Goal: Information Seeking & Learning: Learn about a topic

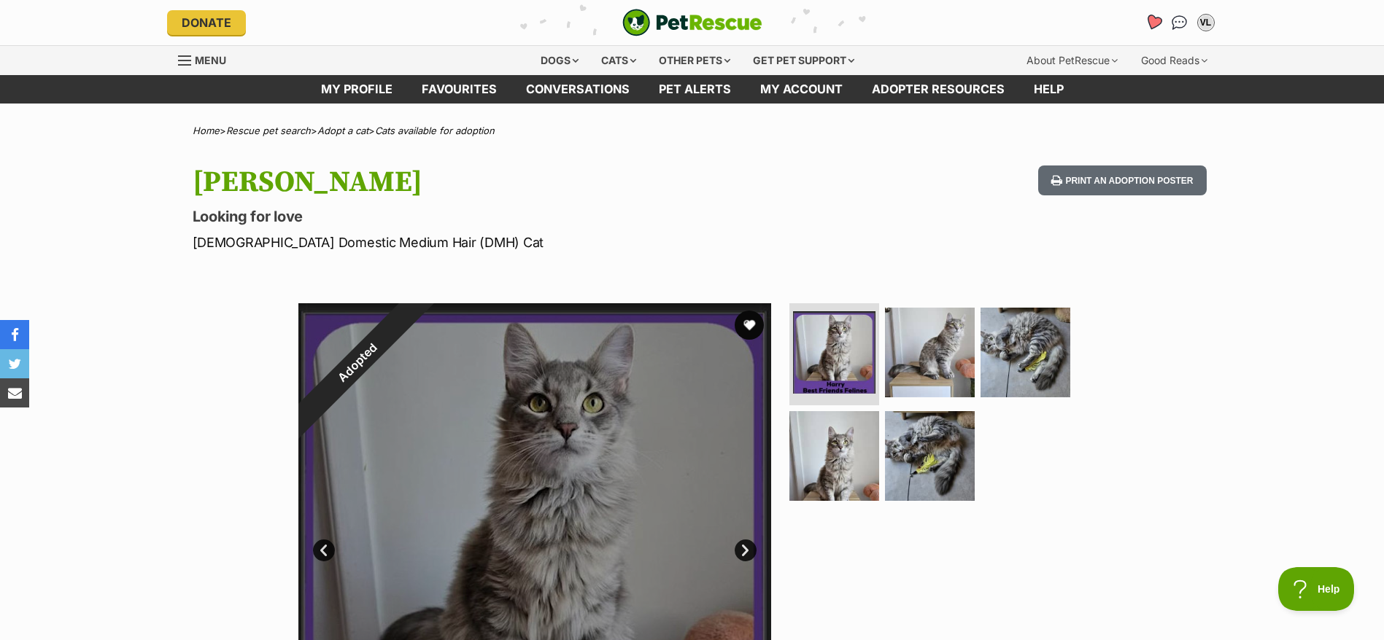
click at [1148, 13] on icon "Favourites" at bounding box center [1153, 22] width 20 height 19
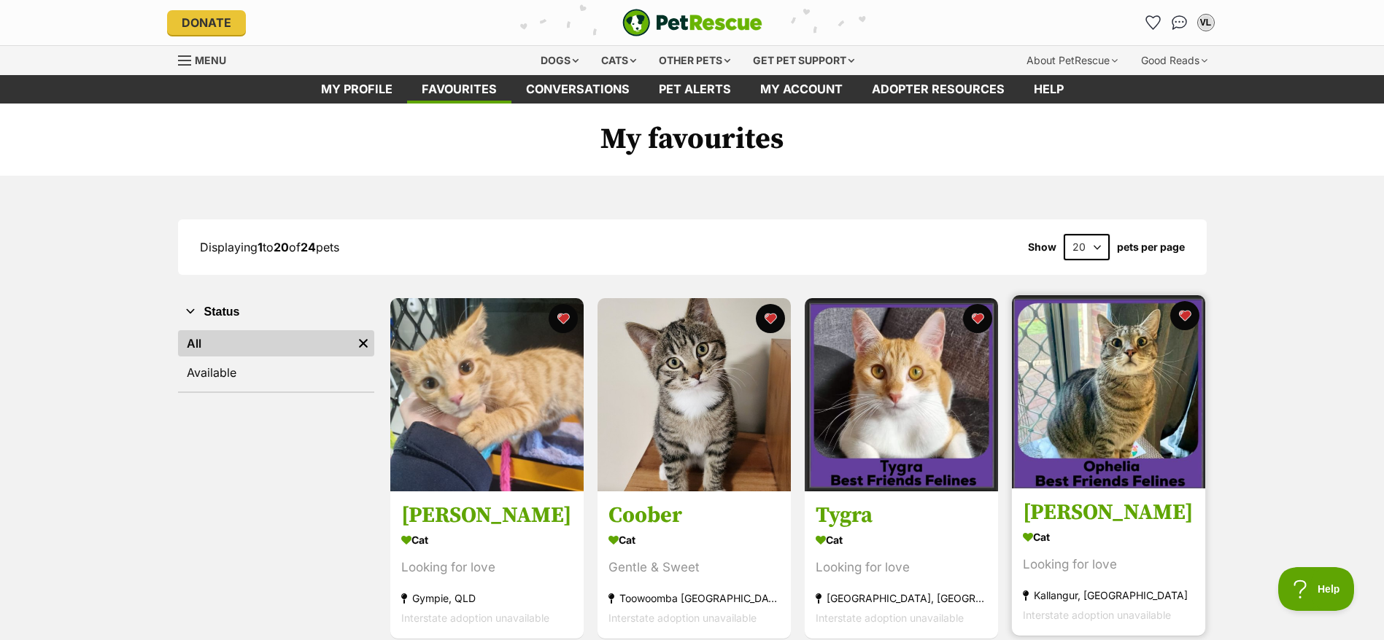
click at [1125, 460] on img at bounding box center [1108, 391] width 193 height 193
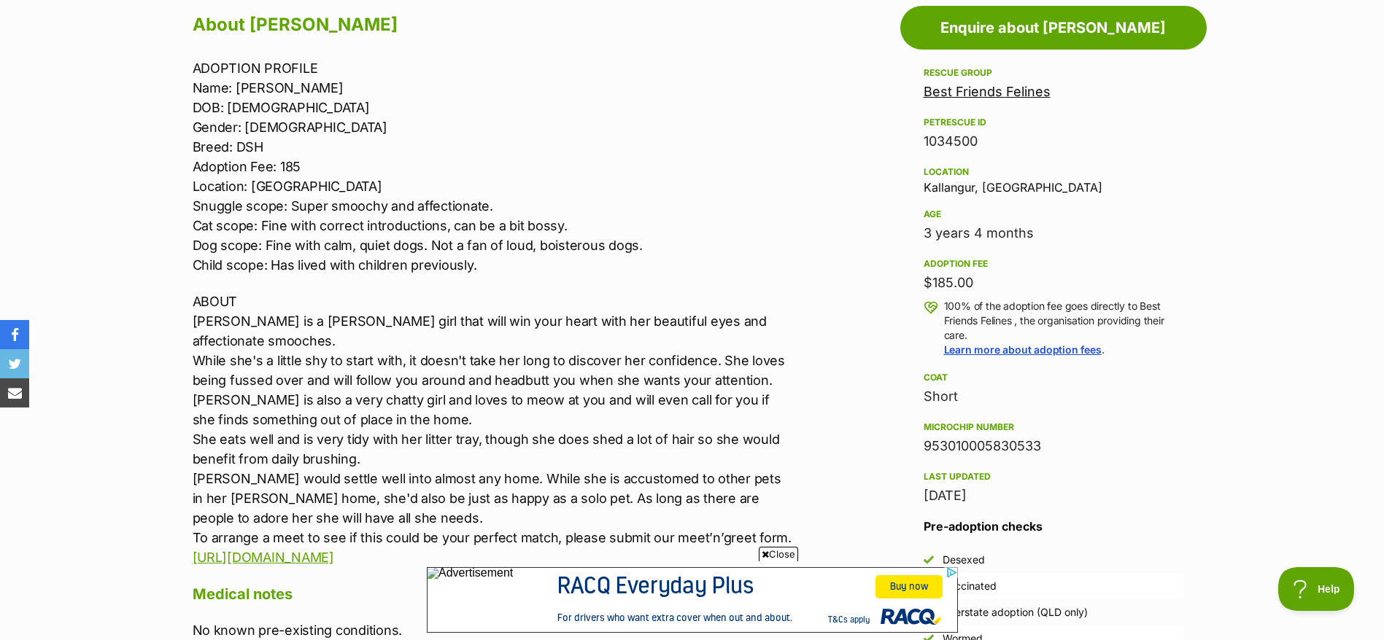
scroll to position [811, 0]
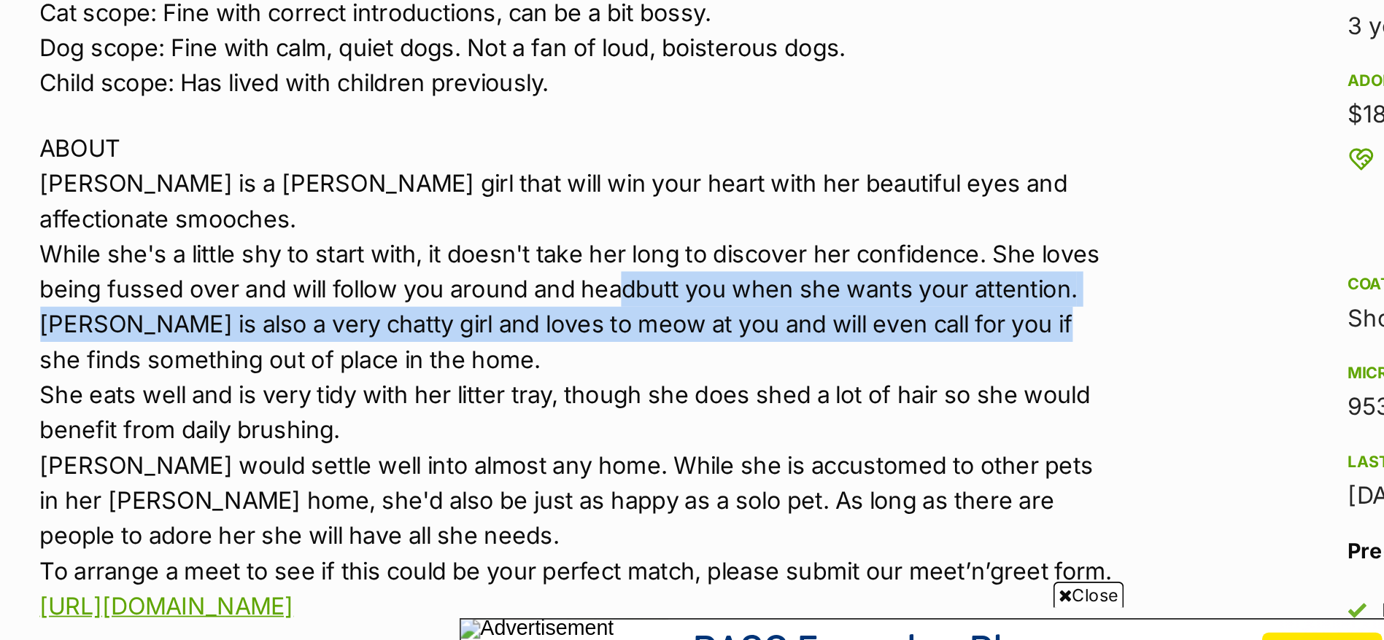
drag, startPoint x: 511, startPoint y: 371, endPoint x: 740, endPoint y: 380, distance: 228.5
click at [740, 380] on p "ABOUT Ophelia is a darling girl that will win your heart with her beautiful eye…" at bounding box center [494, 433] width 603 height 276
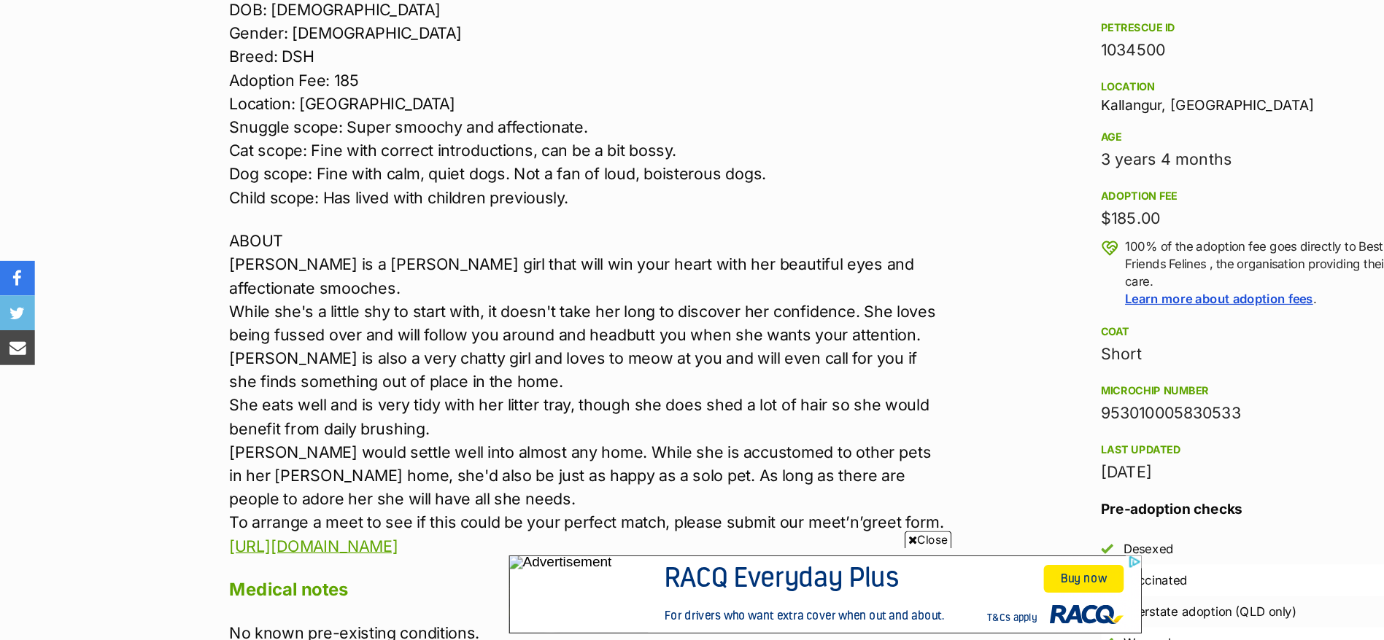
scroll to position [813, 0]
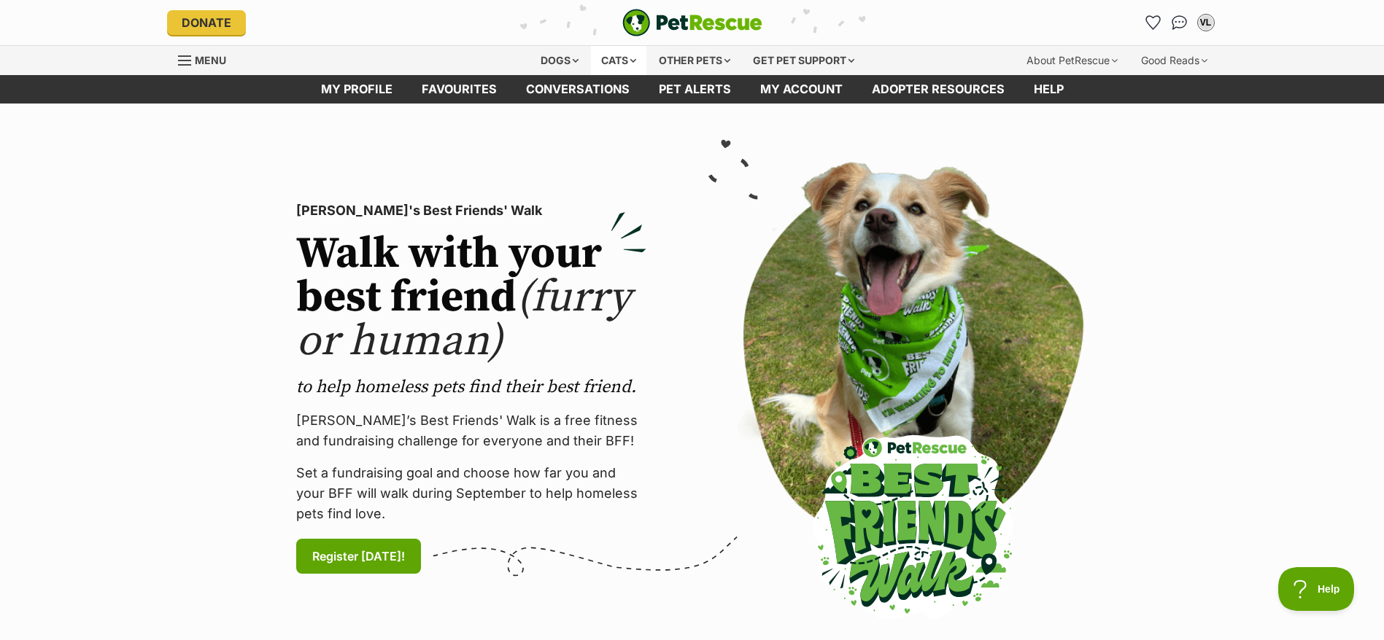
click at [609, 69] on div "Cats" at bounding box center [618, 60] width 55 height 29
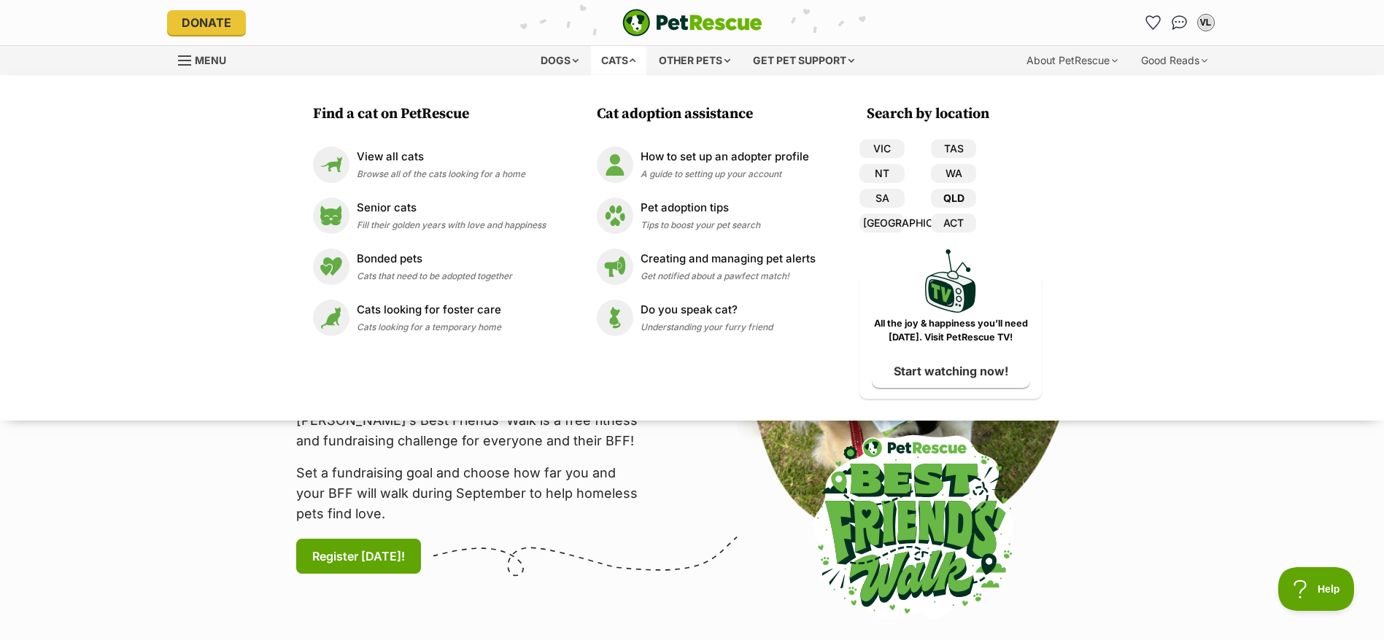
click at [946, 199] on link "QLD" at bounding box center [953, 198] width 45 height 19
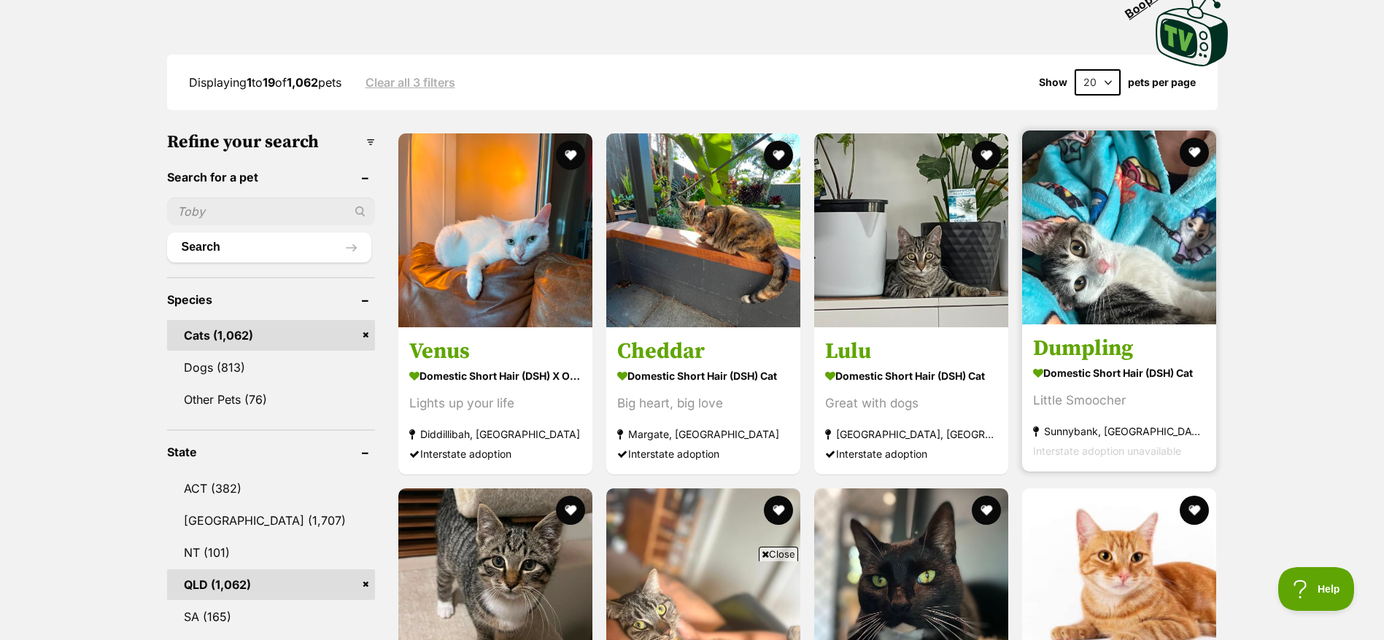
click at [1087, 392] on div "Little Smoocher" at bounding box center [1119, 401] width 172 height 20
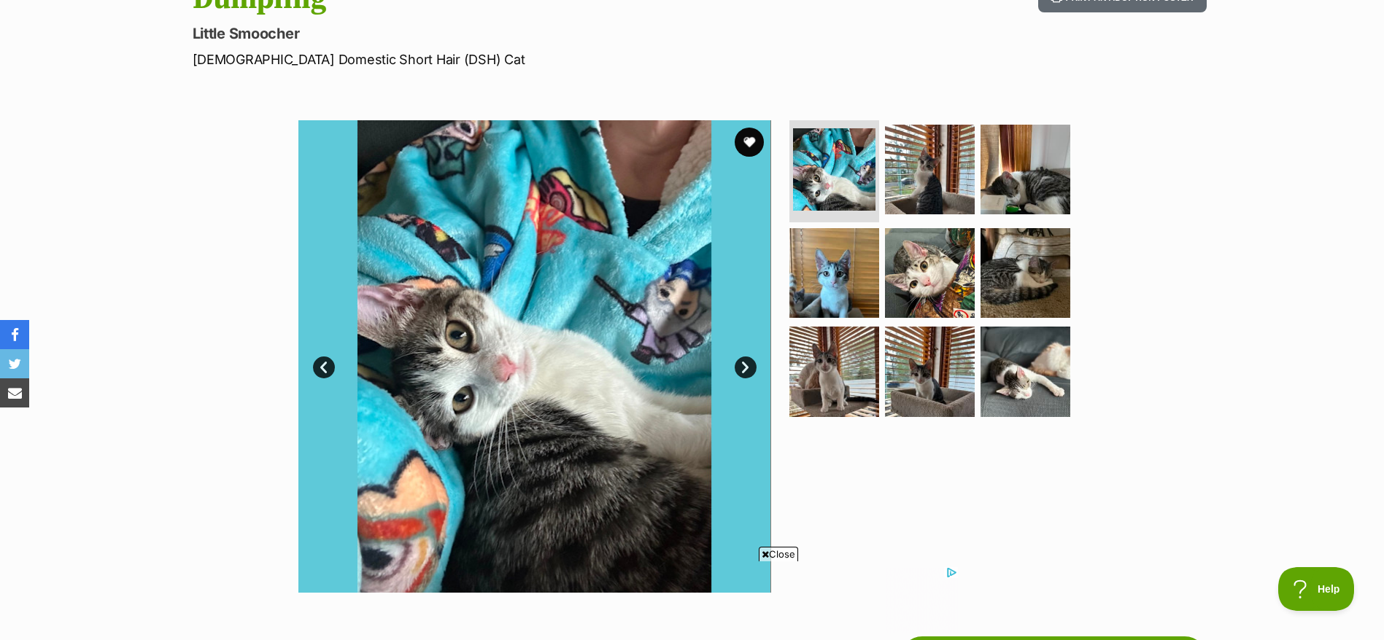
click at [747, 365] on link "Next" at bounding box center [746, 368] width 22 height 22
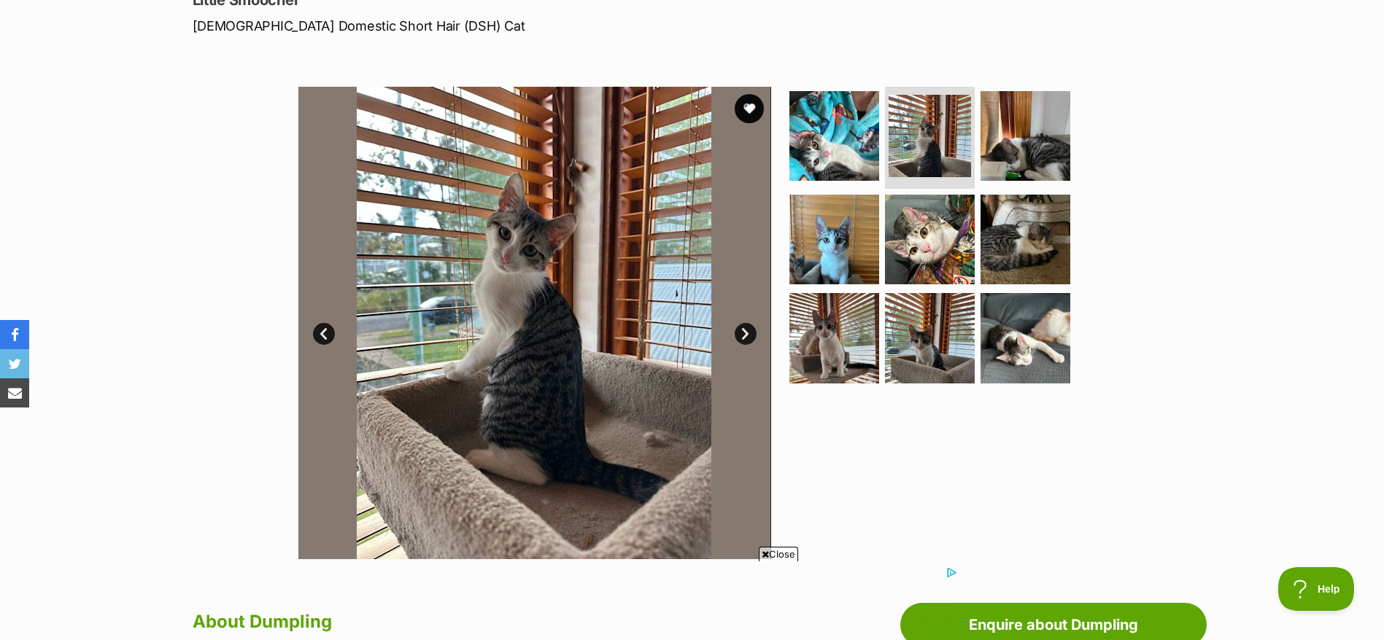
scroll to position [218, 0]
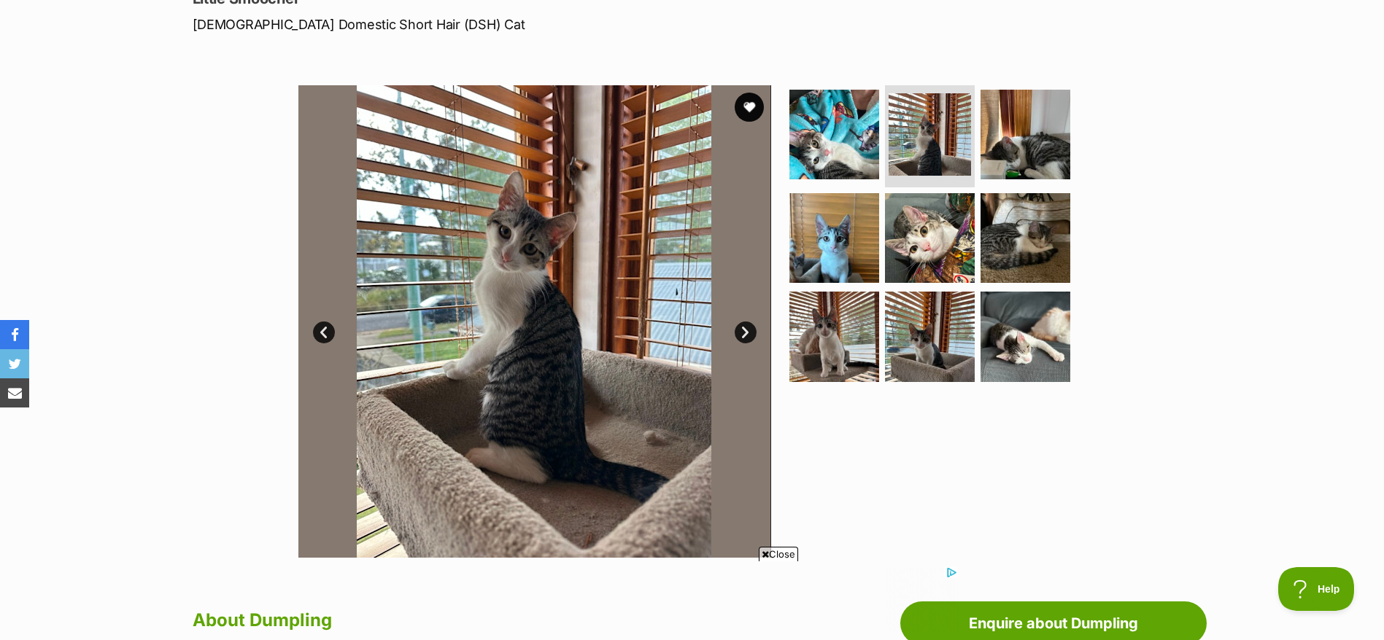
click at [737, 335] on link "Next" at bounding box center [746, 333] width 22 height 22
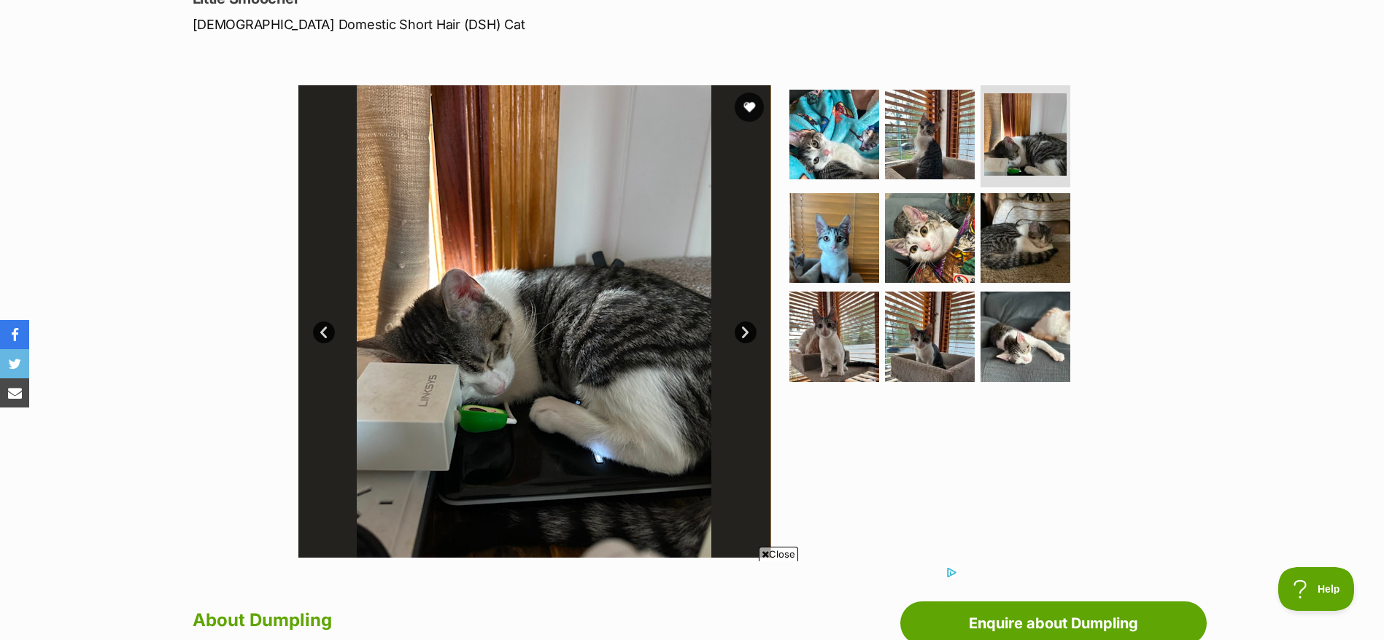
click at [737, 335] on link "Next" at bounding box center [746, 333] width 22 height 22
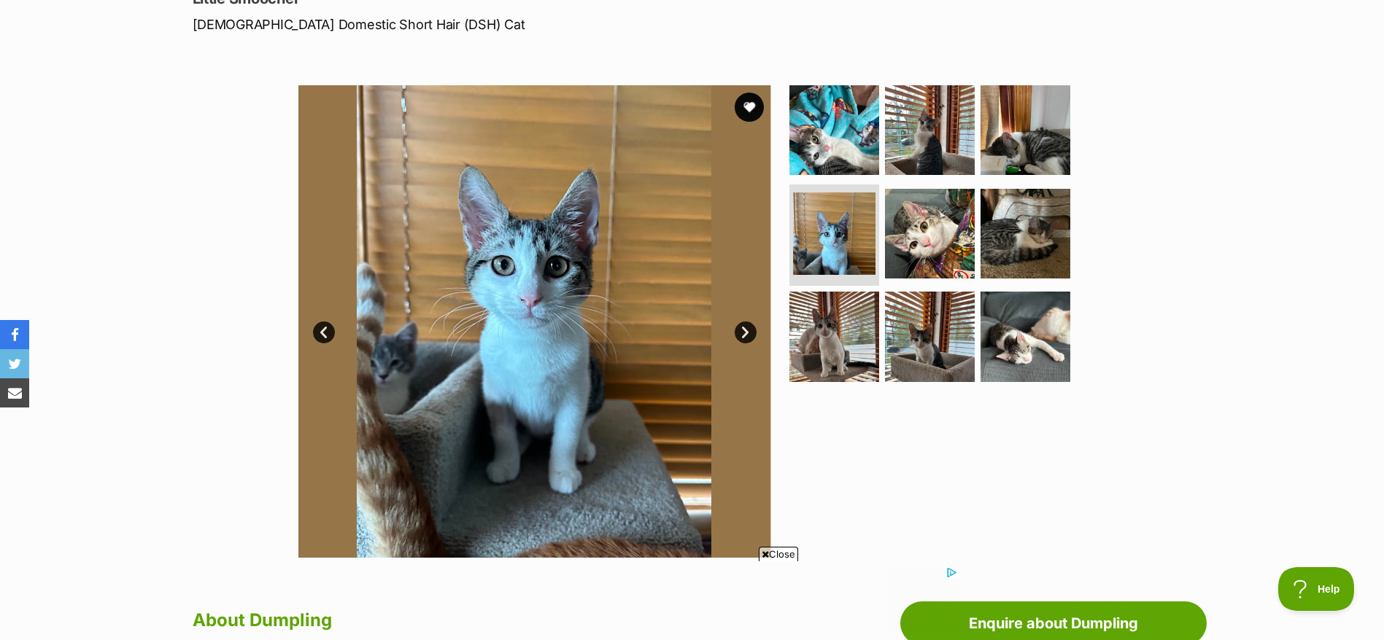
click at [737, 335] on link "Next" at bounding box center [746, 333] width 22 height 22
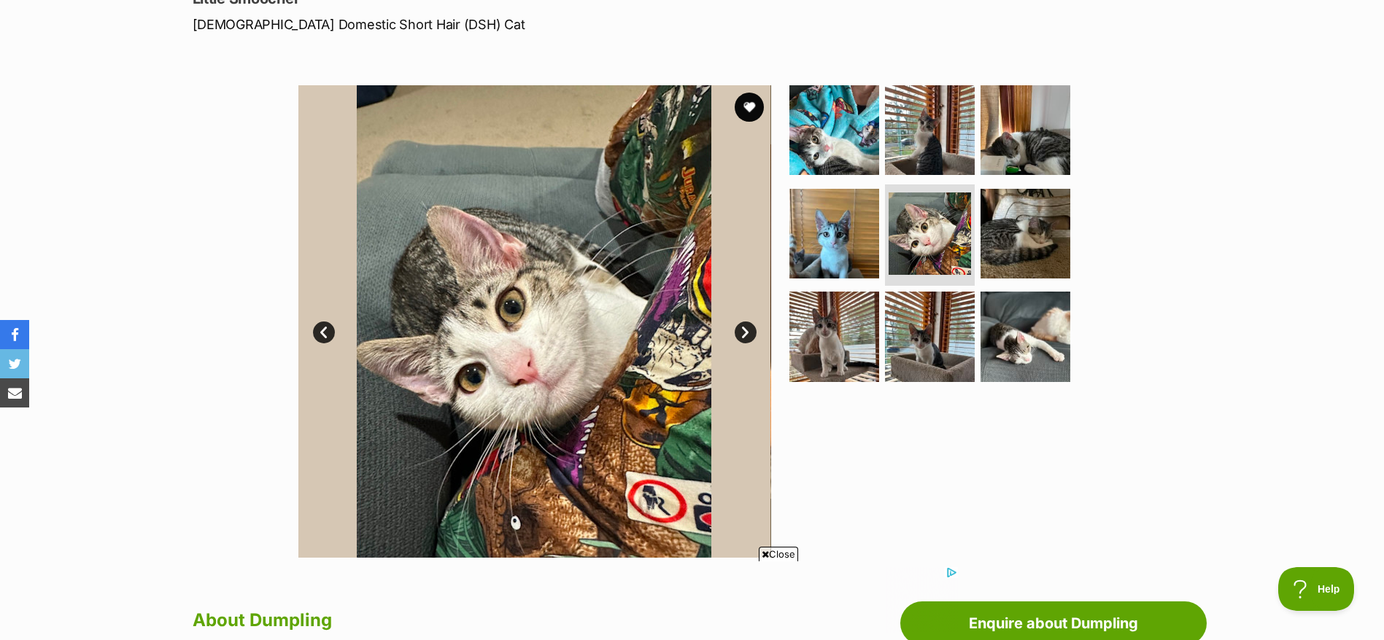
click at [737, 335] on link "Next" at bounding box center [746, 333] width 22 height 22
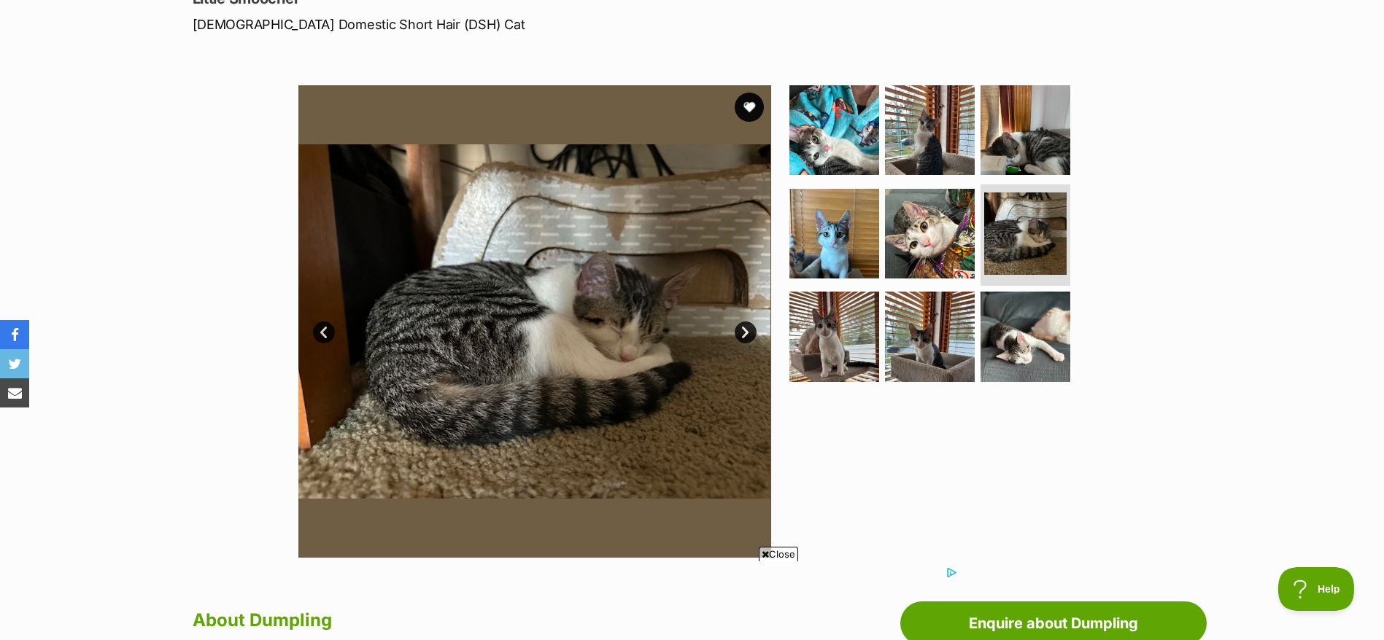
click at [737, 335] on link "Next" at bounding box center [746, 333] width 22 height 22
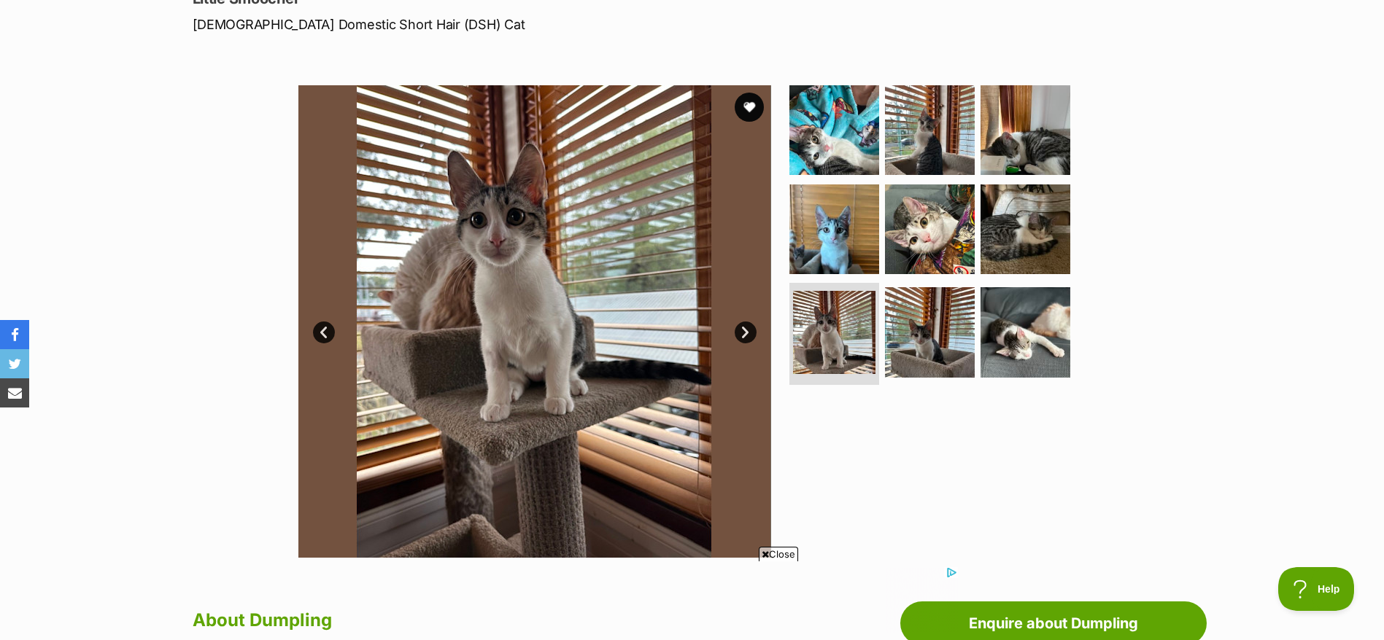
click at [737, 335] on link "Next" at bounding box center [746, 333] width 22 height 22
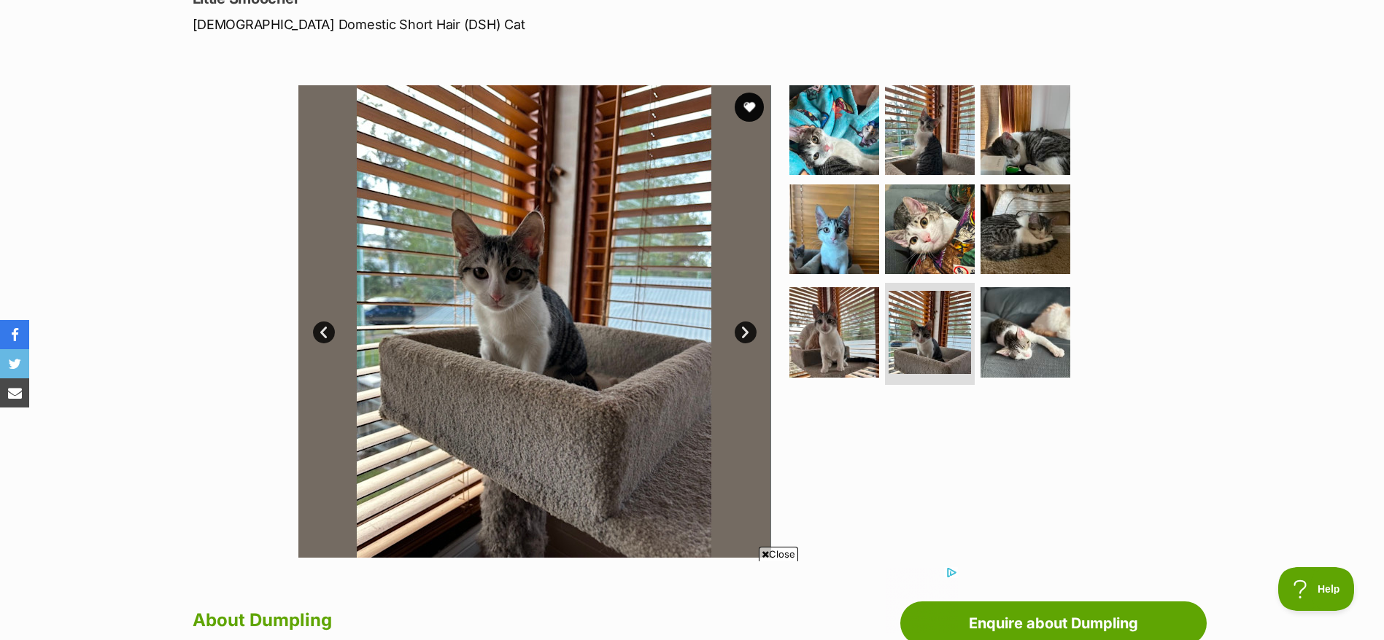
click at [737, 335] on link "Next" at bounding box center [746, 333] width 22 height 22
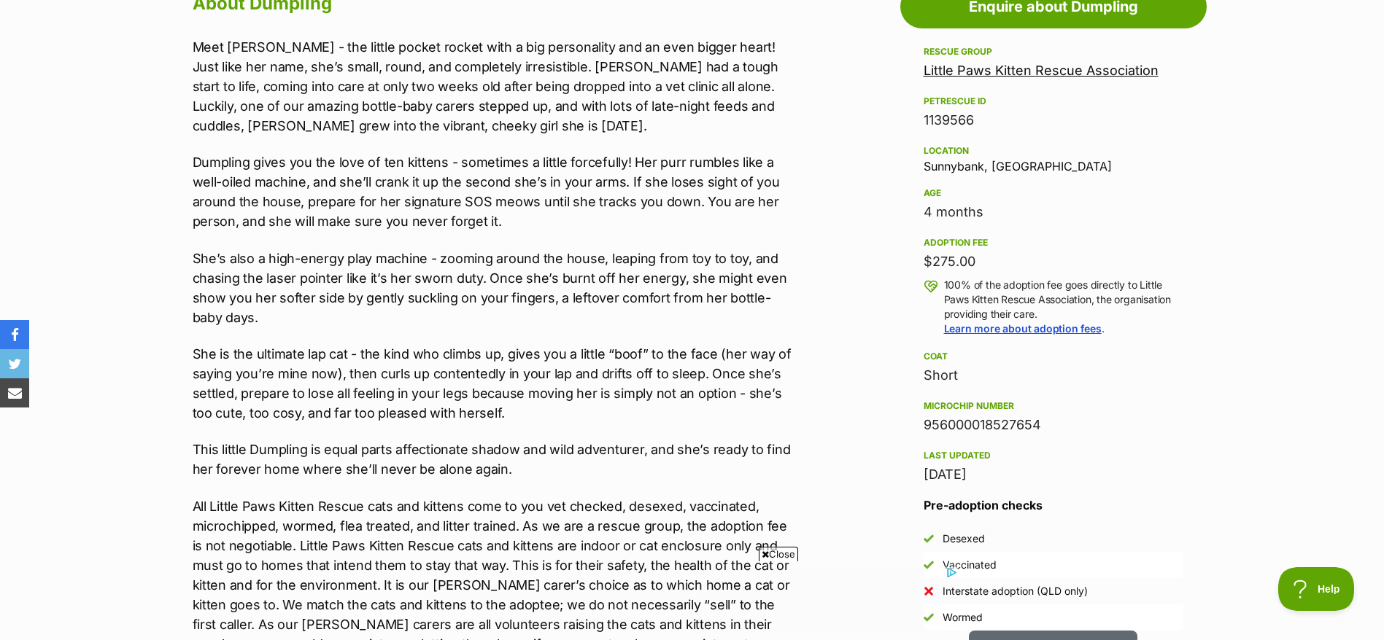
scroll to position [0, 0]
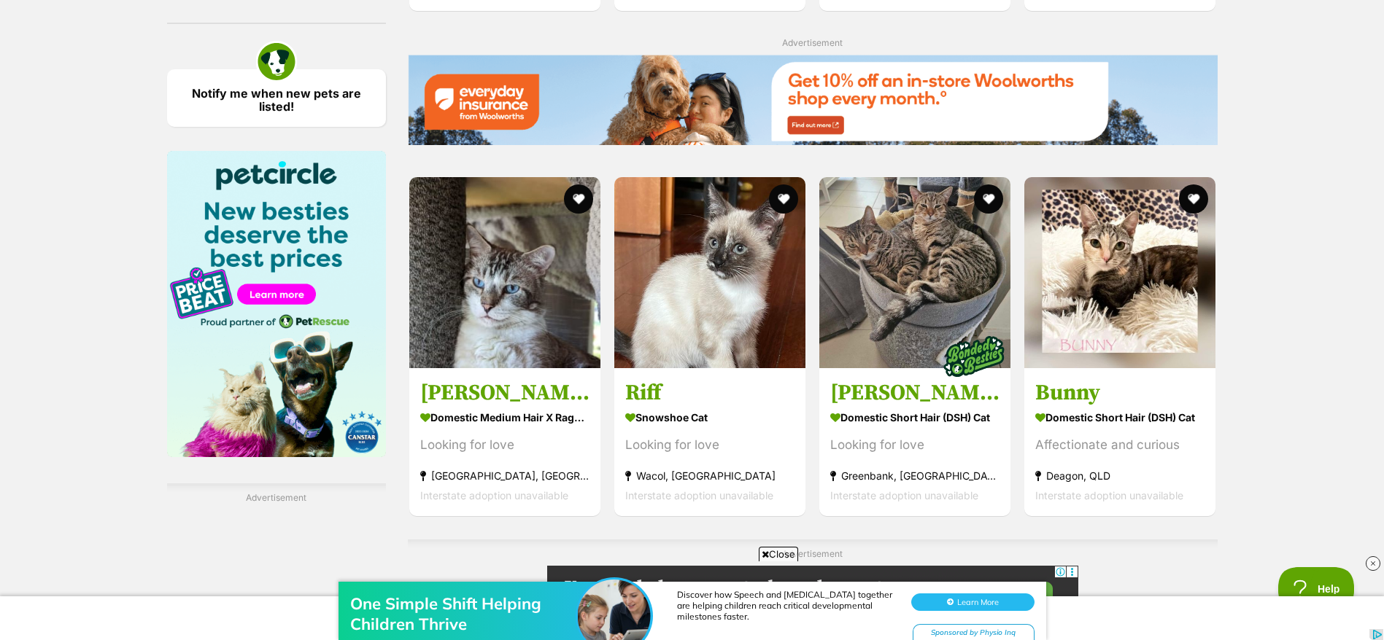
scroll to position [2112, 0]
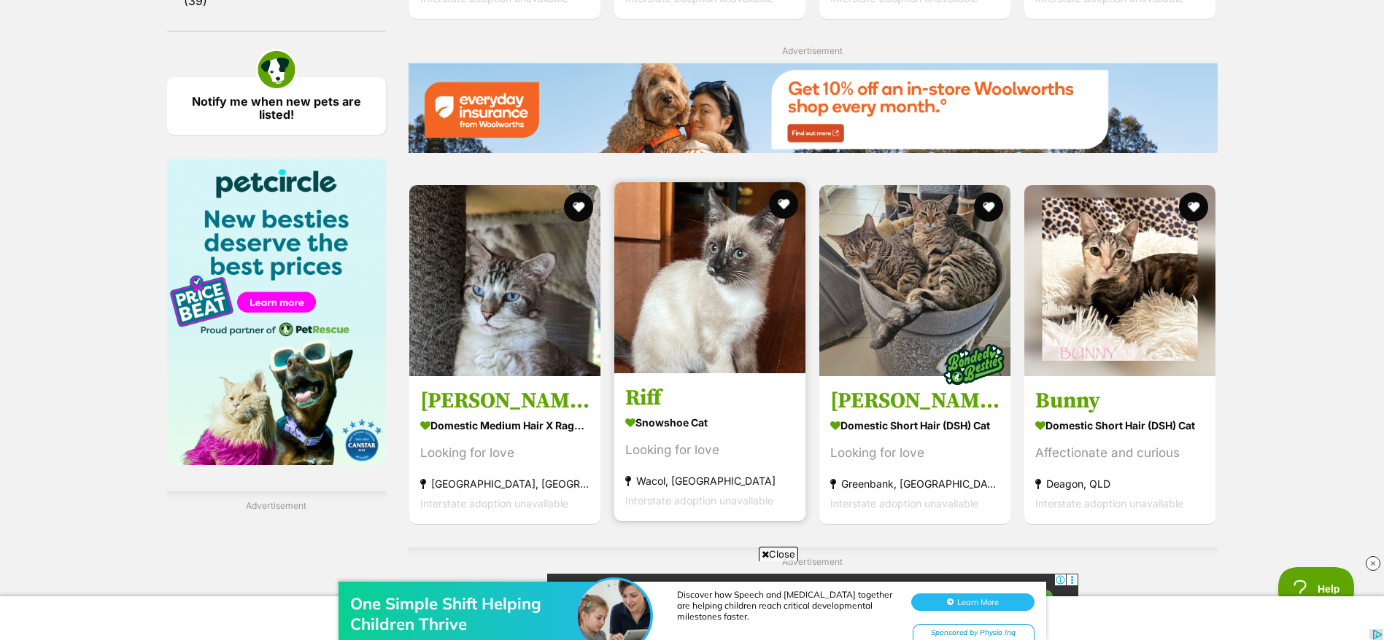
click at [654, 455] on div "Looking for love" at bounding box center [709, 451] width 169 height 20
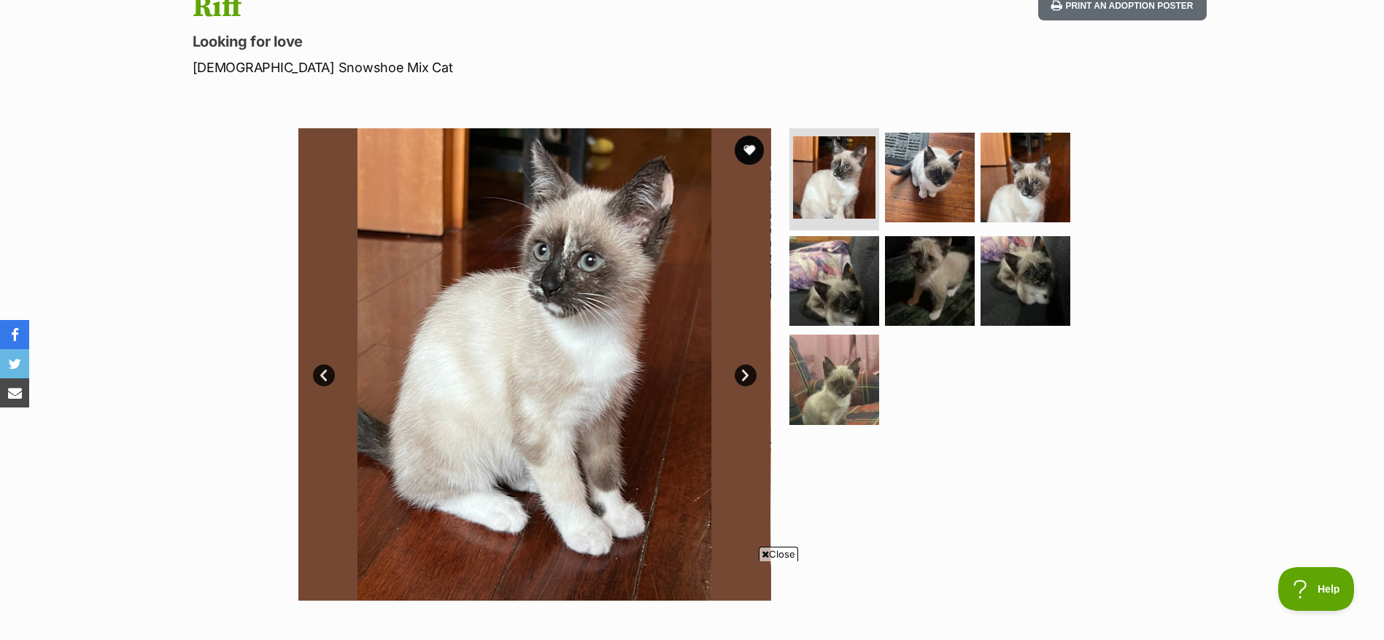
click at [741, 379] on link "Next" at bounding box center [746, 376] width 22 height 22
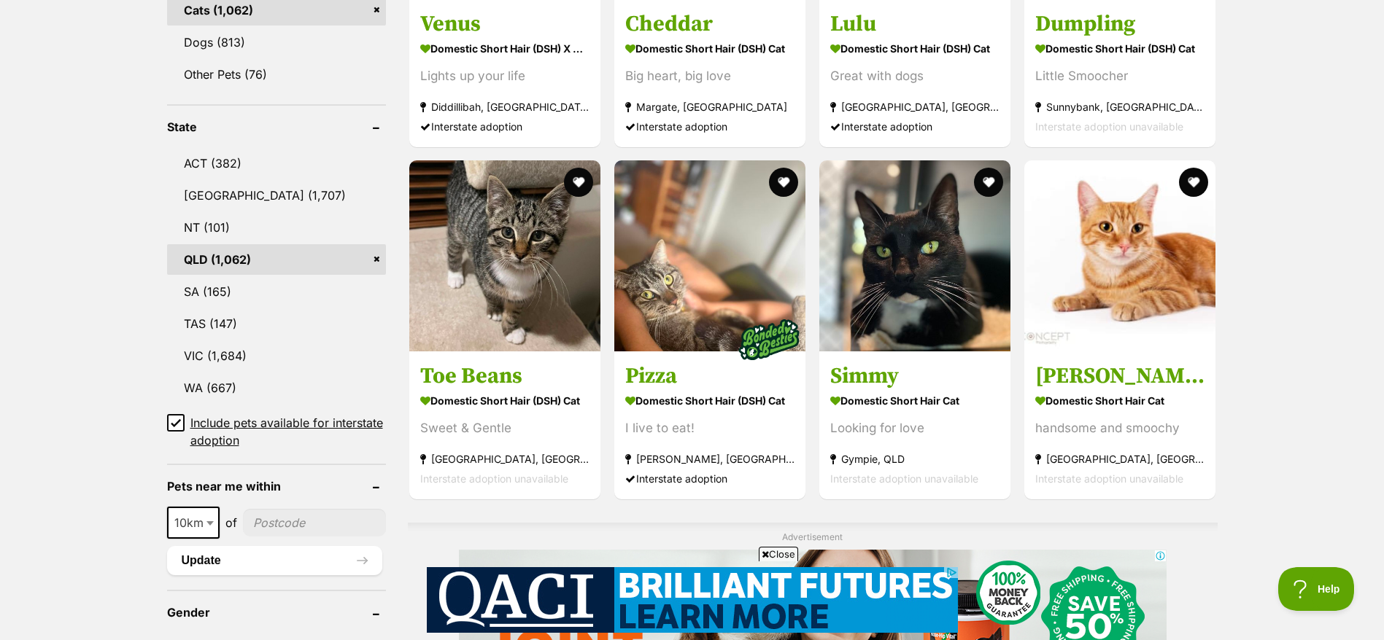
scroll to position [668, 0]
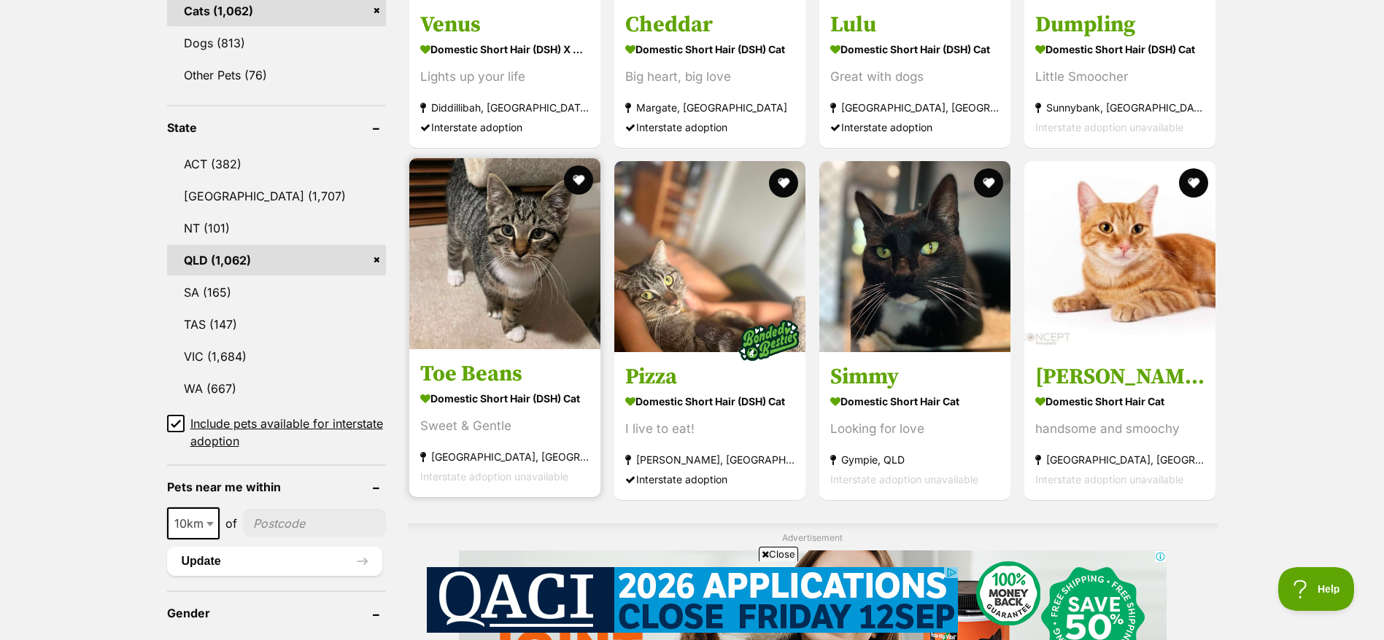
click at [477, 431] on div "Sweet & Gentle" at bounding box center [504, 427] width 169 height 20
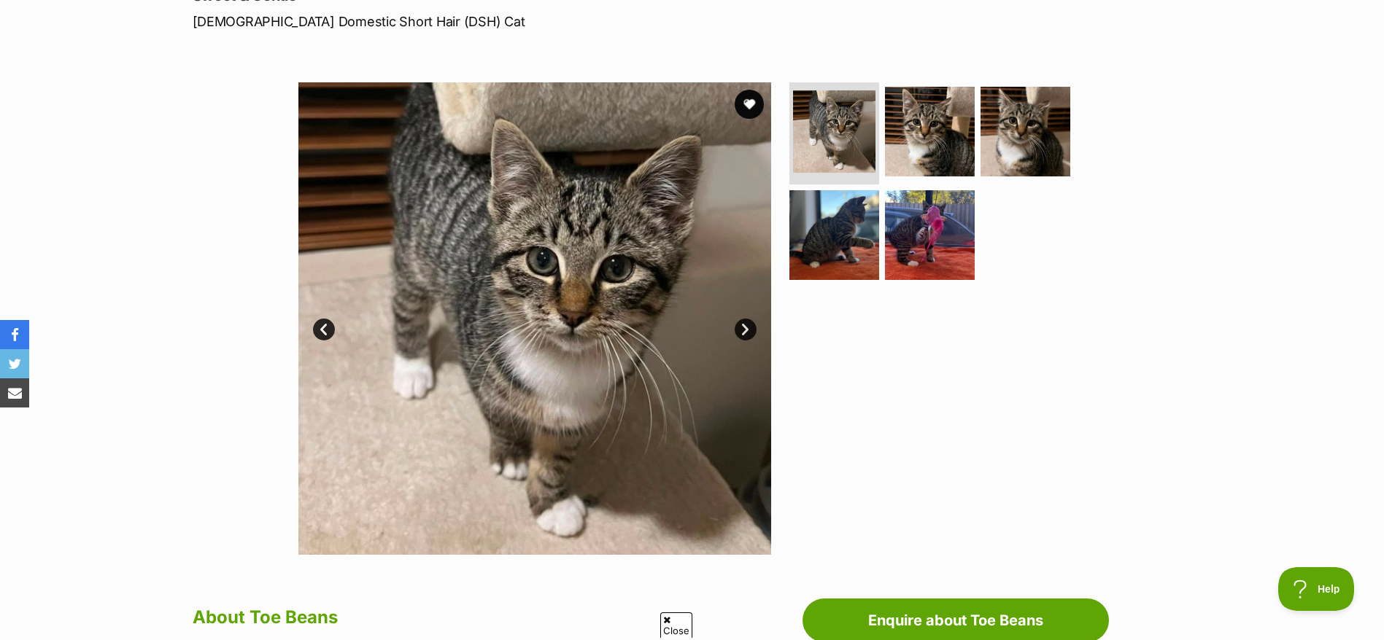
click at [742, 328] on link "Next" at bounding box center [746, 330] width 22 height 22
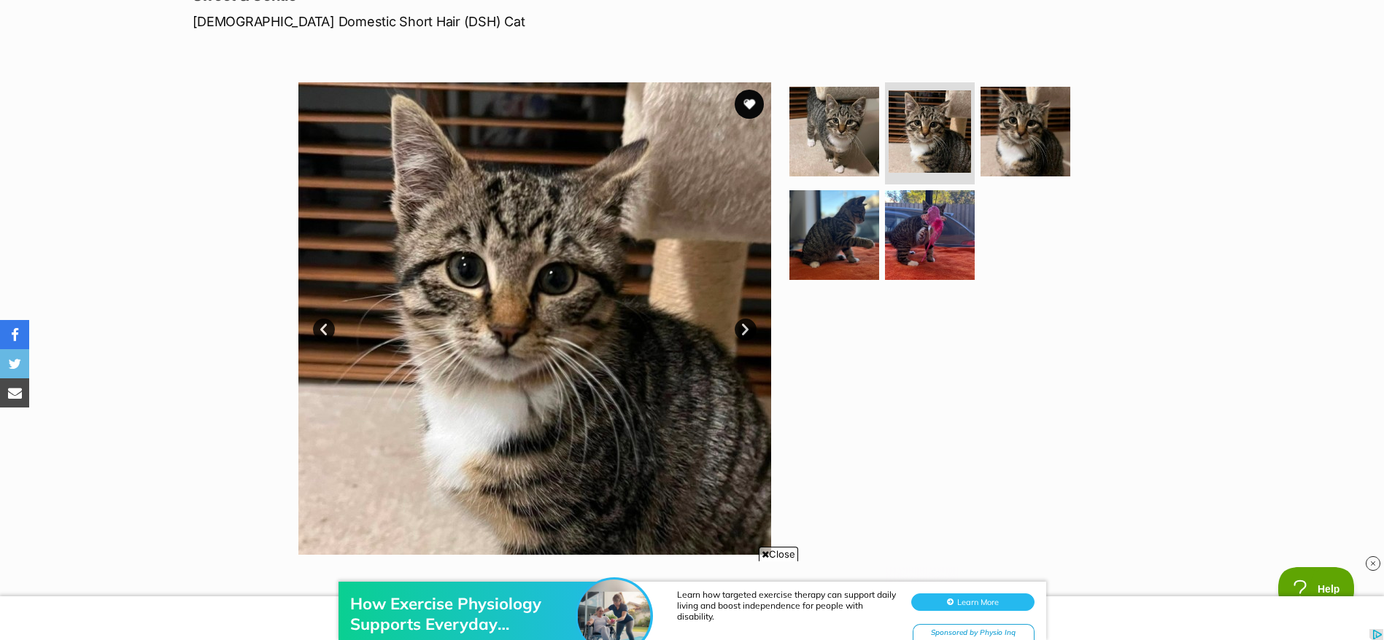
click at [742, 328] on link "Next" at bounding box center [746, 330] width 22 height 22
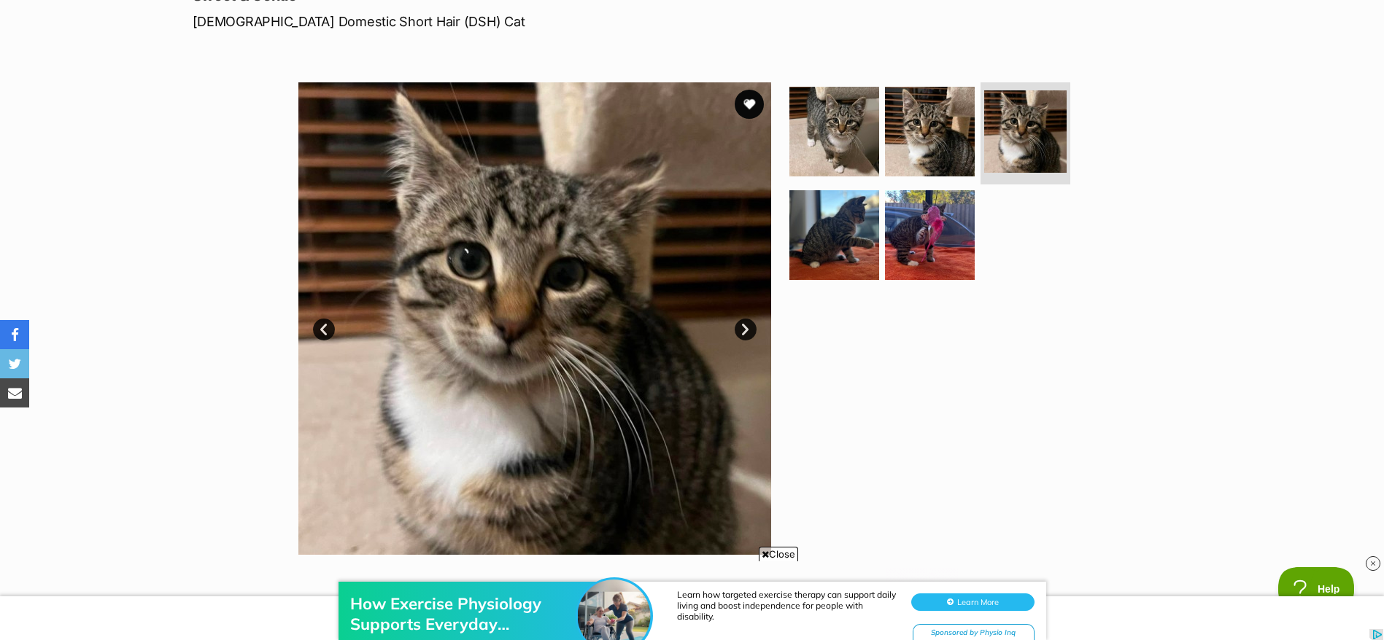
click at [742, 328] on link "Next" at bounding box center [746, 330] width 22 height 22
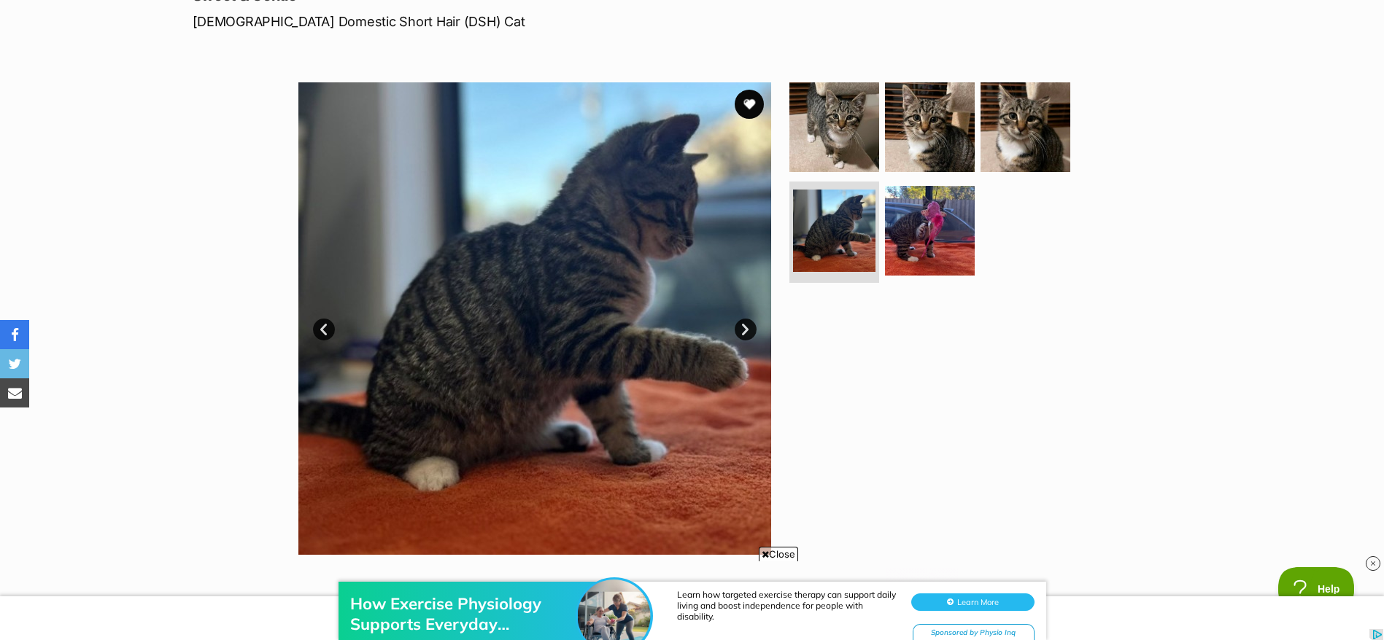
click at [742, 328] on link "Next" at bounding box center [746, 330] width 22 height 22
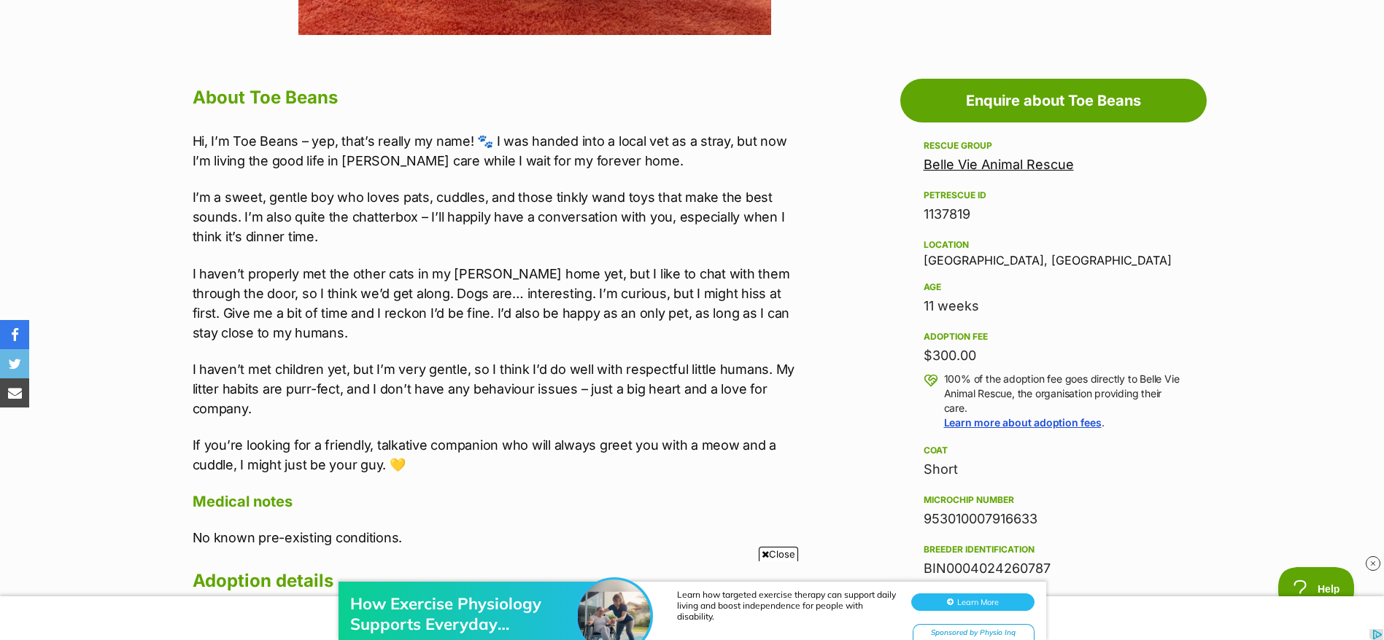
scroll to position [742, 0]
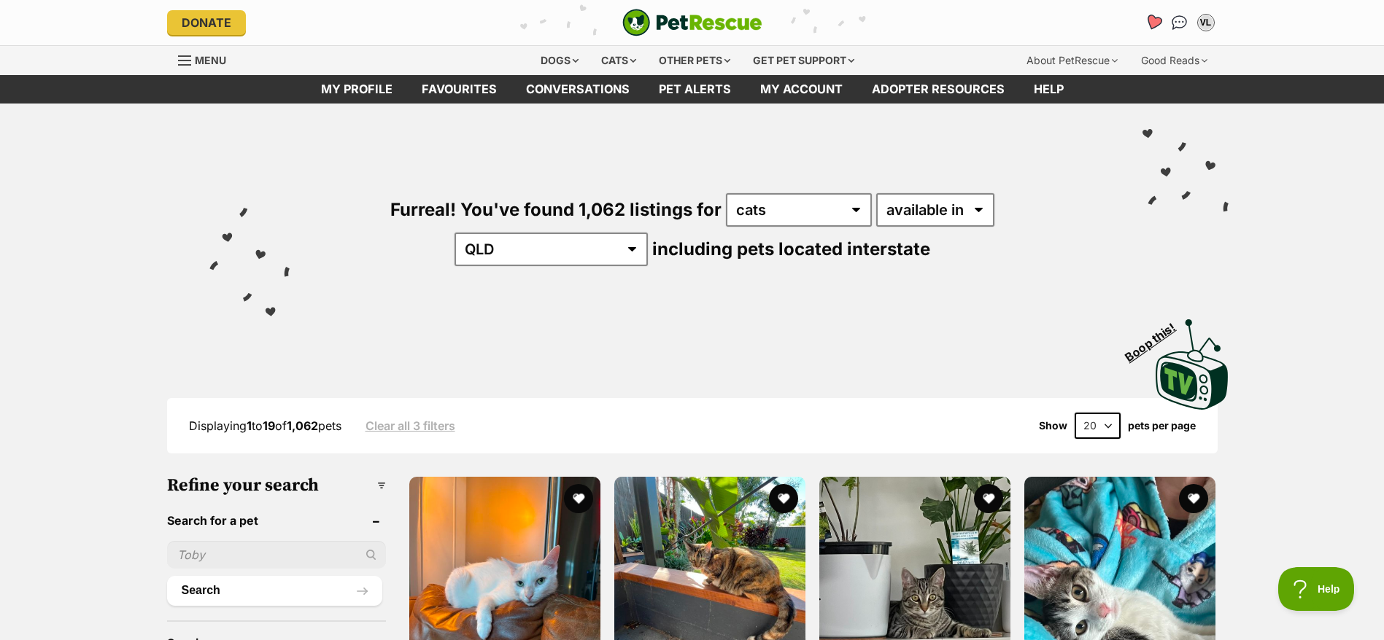
click at [1144, 23] on link "Favourites" at bounding box center [1153, 23] width 30 height 30
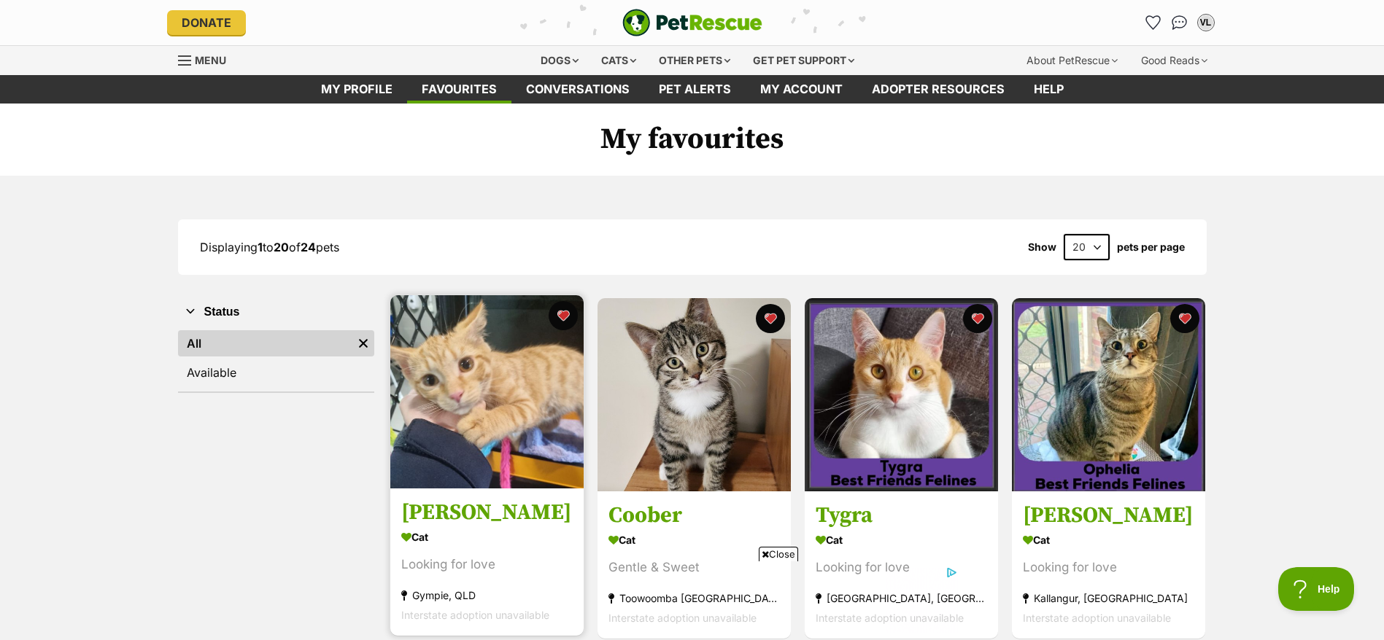
scroll to position [218, 0]
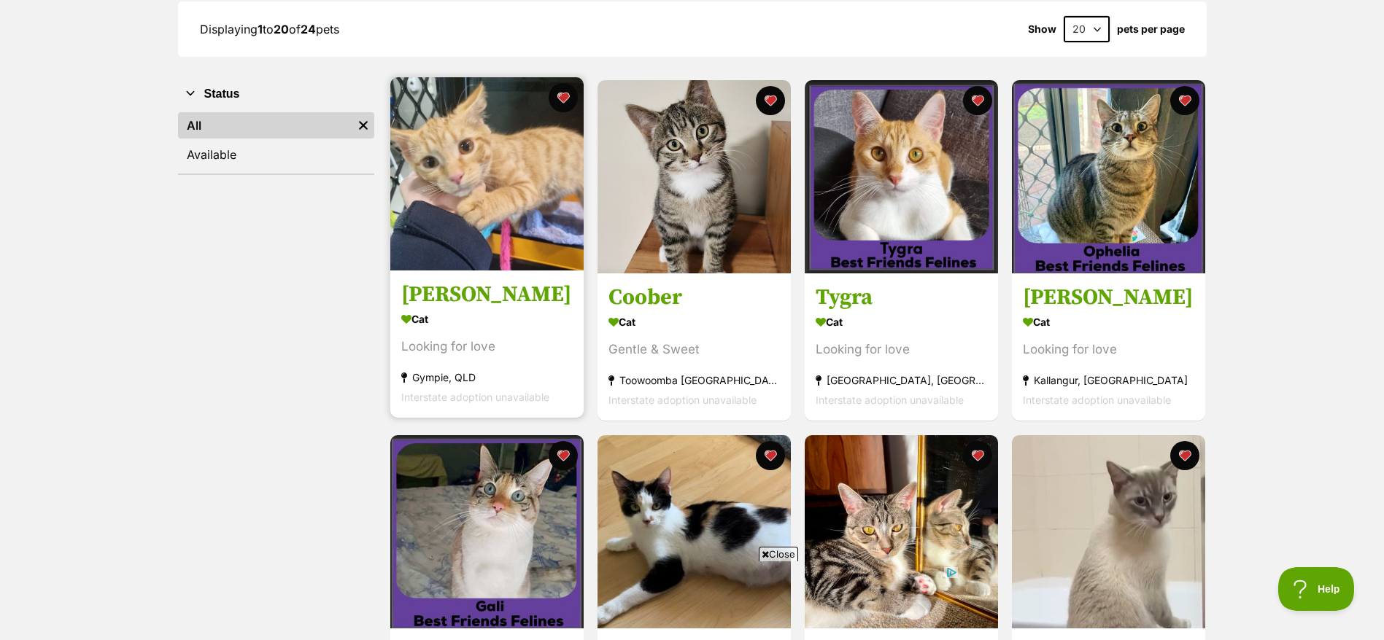
click at [506, 350] on div "Looking for love" at bounding box center [486, 348] width 171 height 20
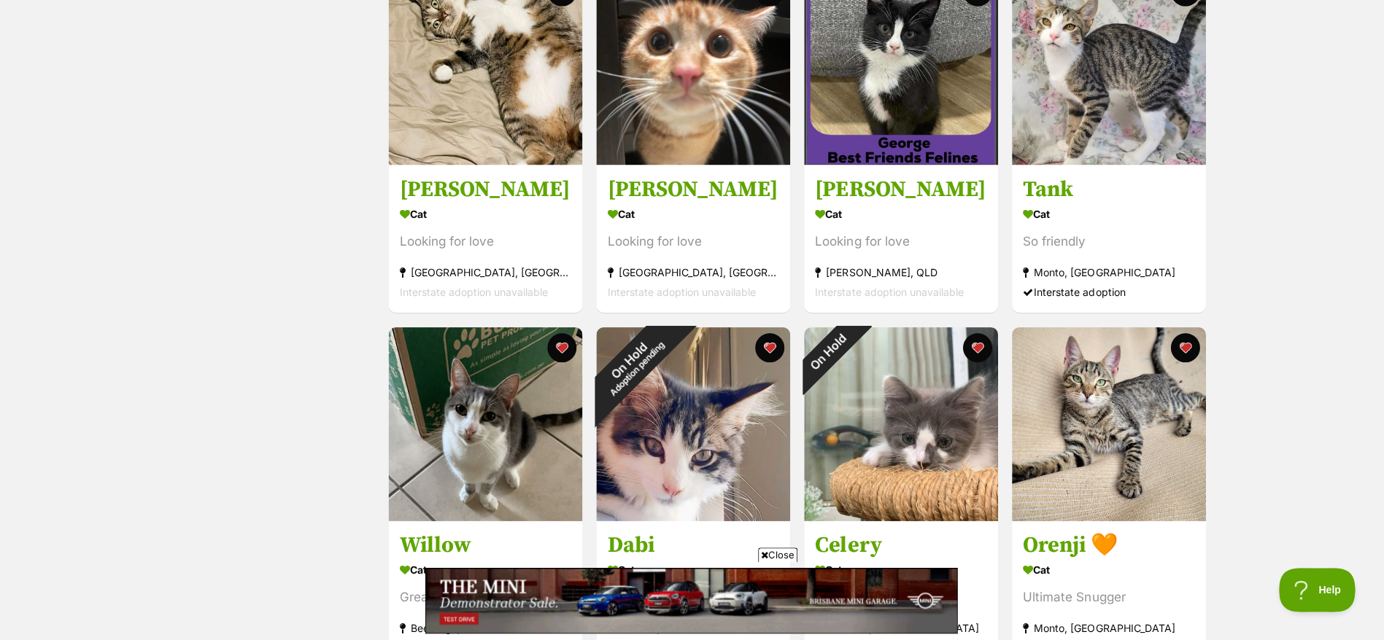
scroll to position [1390, 0]
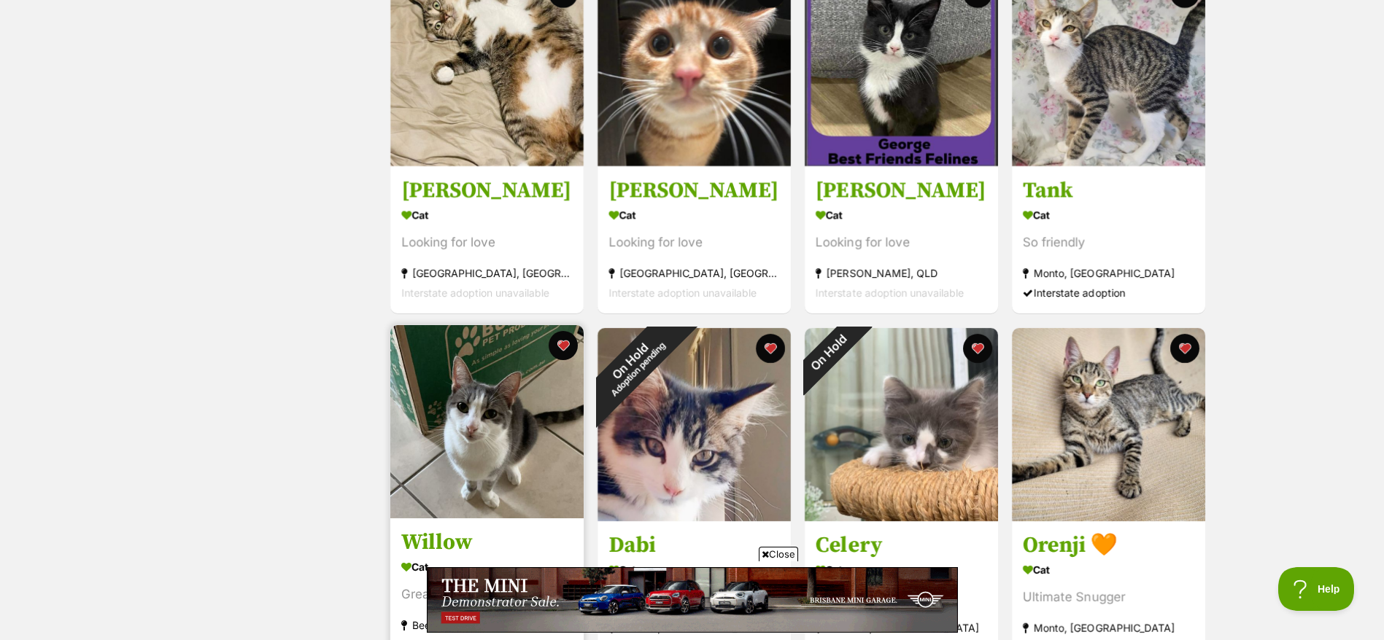
click at [540, 441] on img at bounding box center [486, 421] width 193 height 193
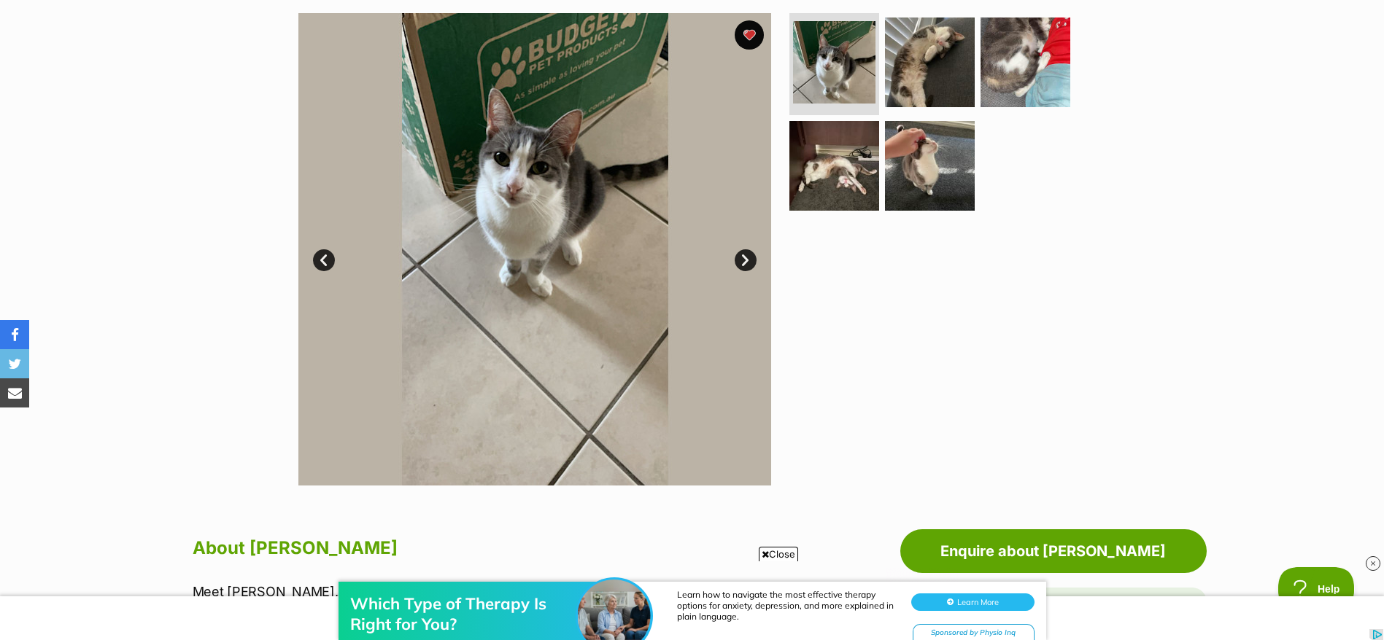
scroll to position [227, 0]
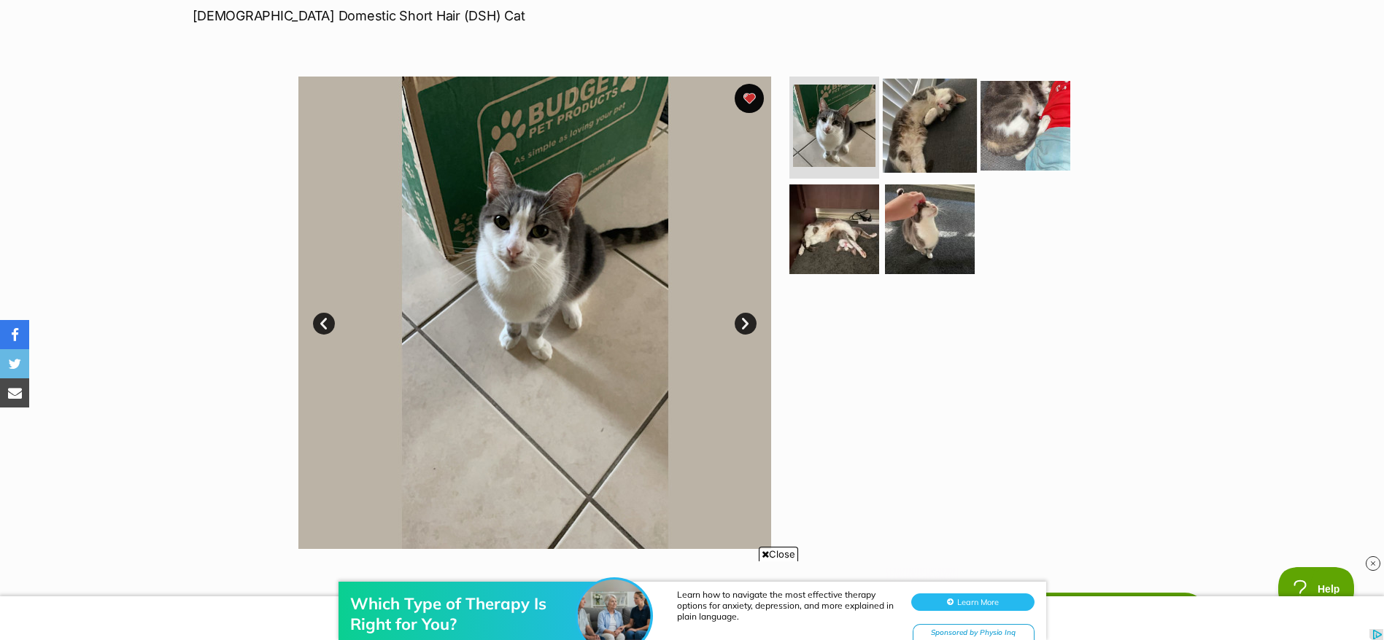
click at [915, 124] on img at bounding box center [930, 126] width 94 height 94
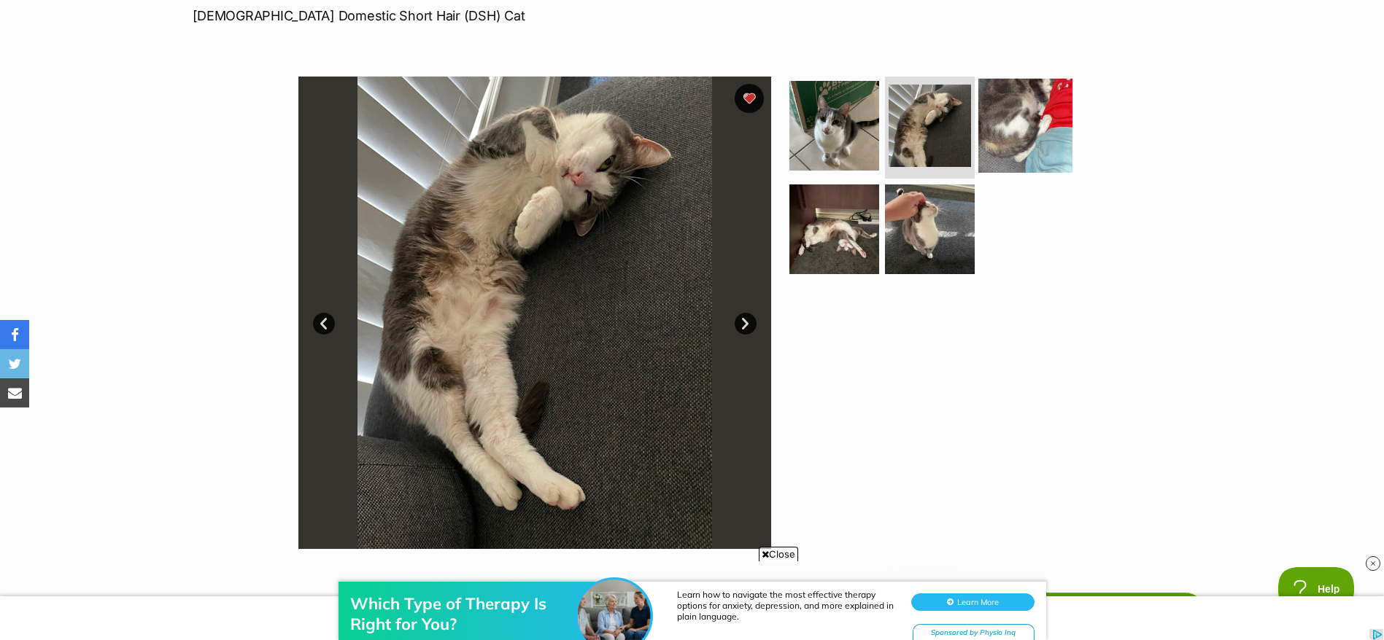
click at [1027, 118] on img at bounding box center [1025, 126] width 94 height 94
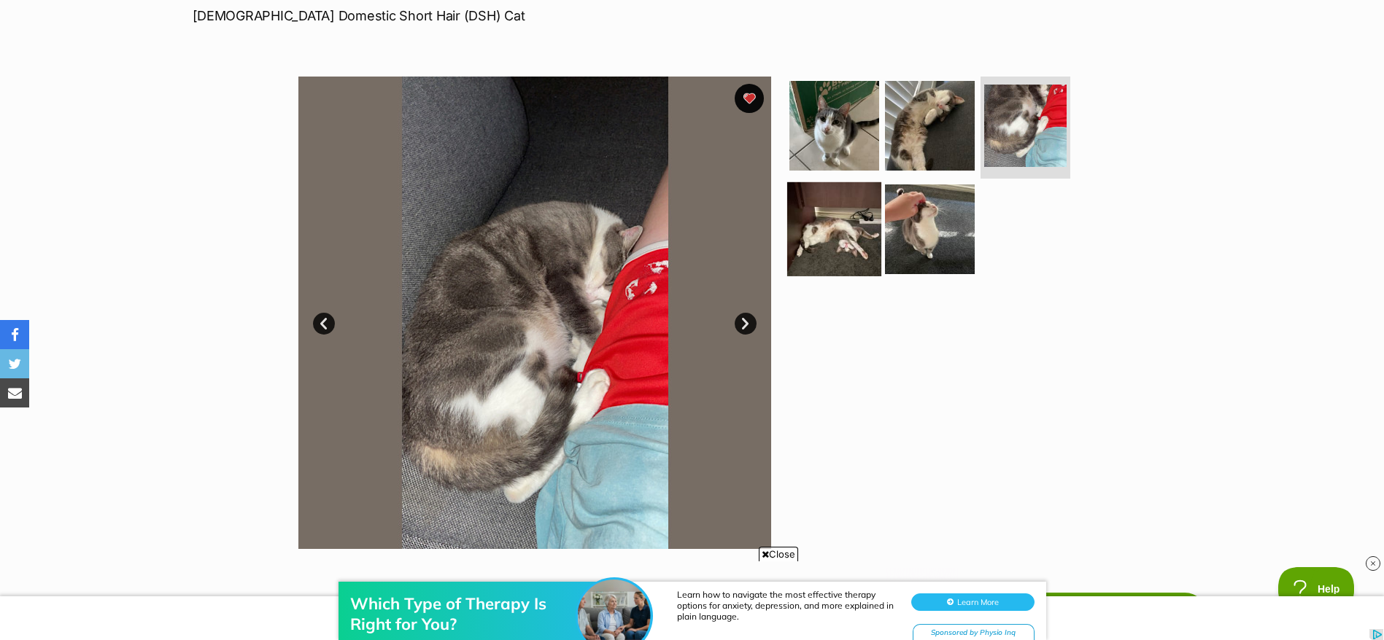
click at [834, 246] on img at bounding box center [834, 229] width 94 height 94
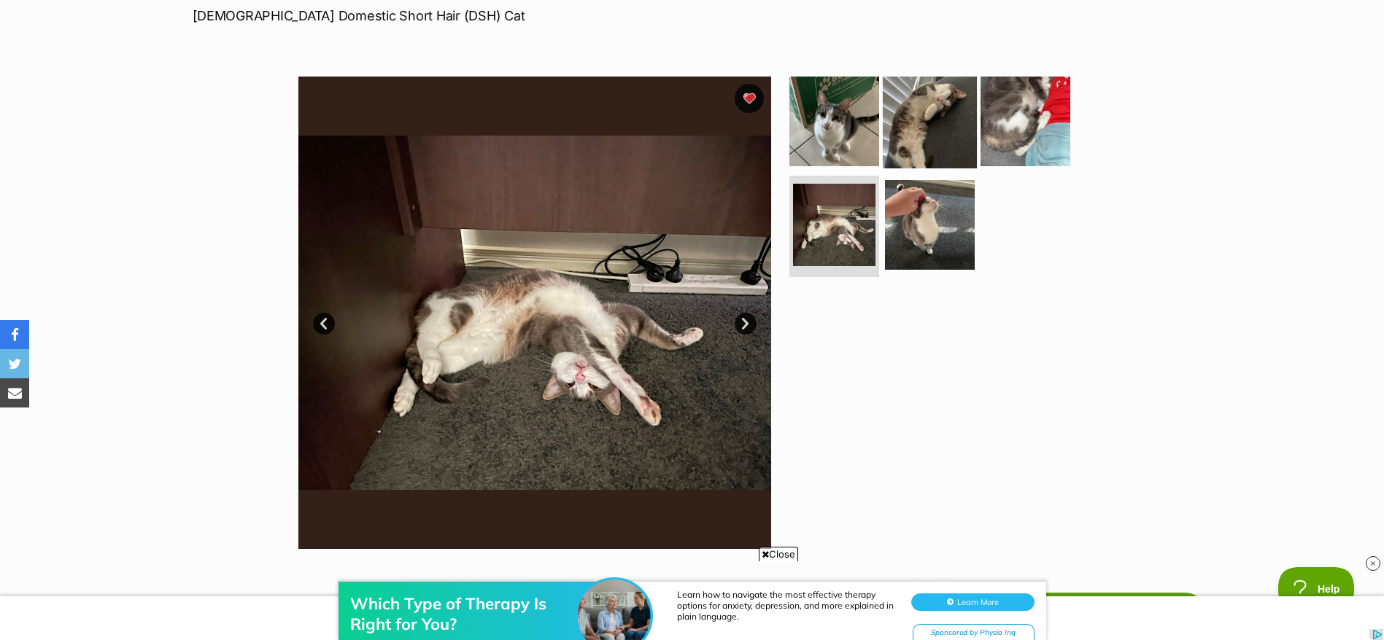
click at [934, 133] on img at bounding box center [930, 121] width 94 height 94
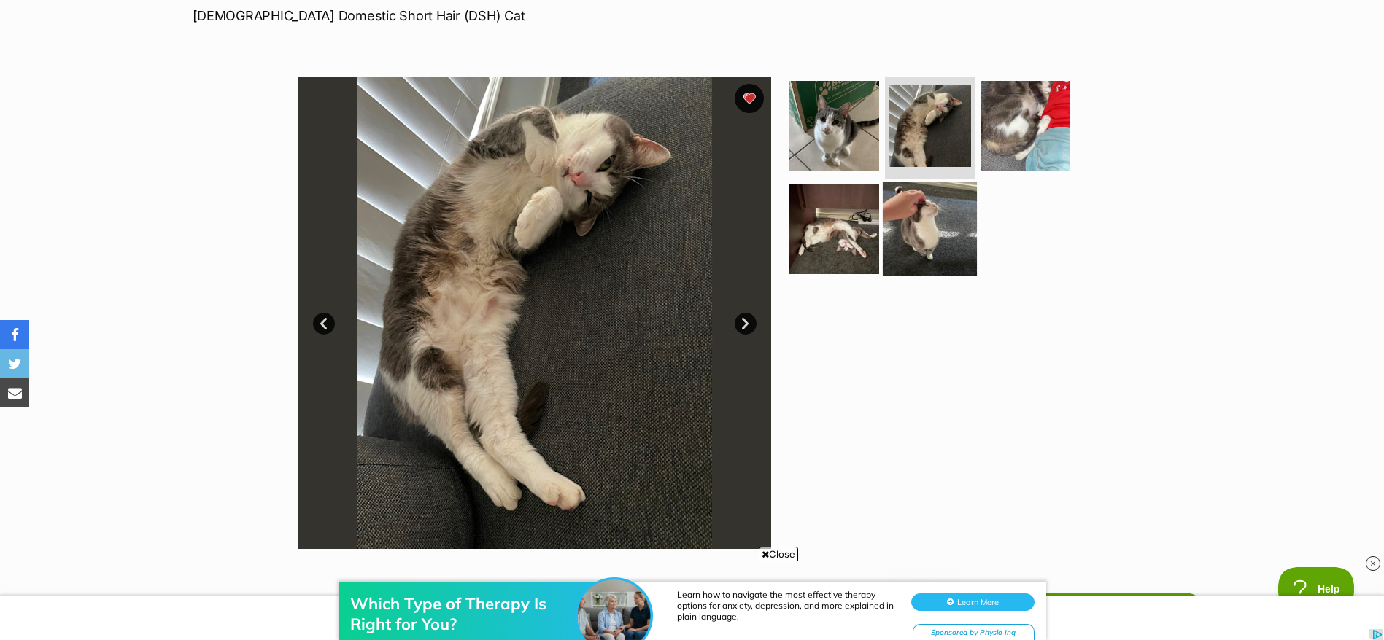
click at [907, 247] on img at bounding box center [930, 229] width 94 height 94
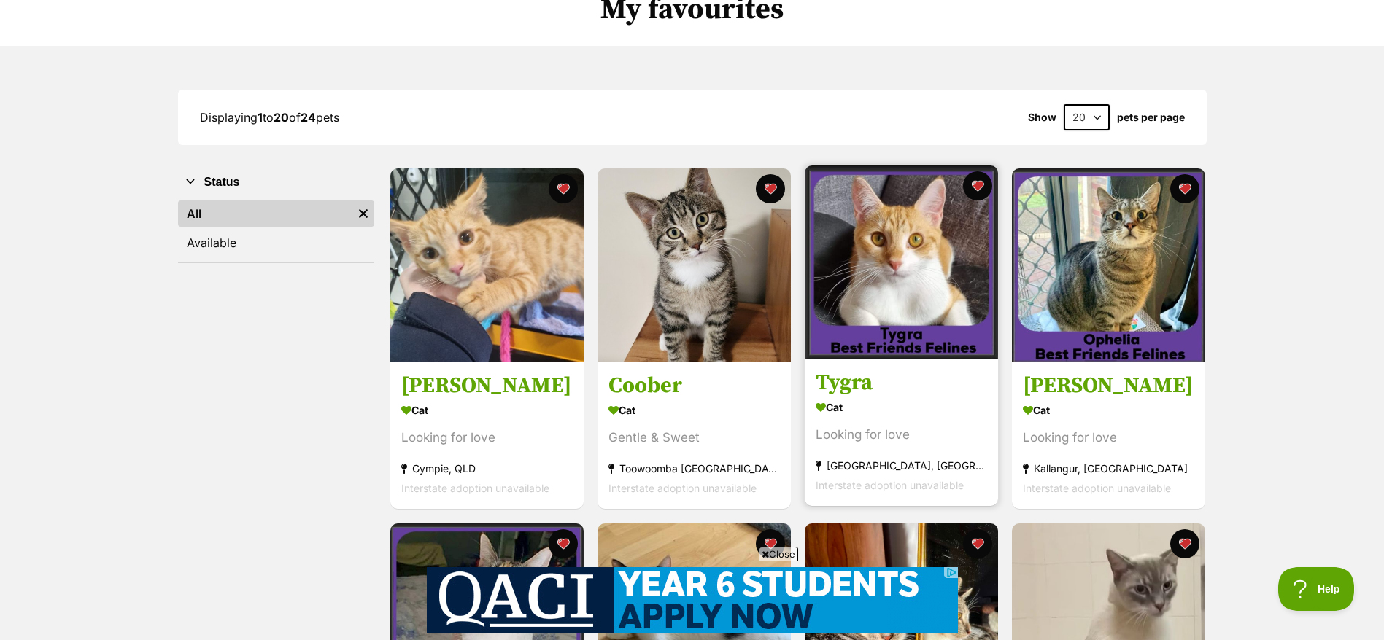
click at [921, 371] on h3 "Tygra" at bounding box center [900, 384] width 171 height 28
